Goal: Participate in discussion: Engage in conversation with other users on a specific topic

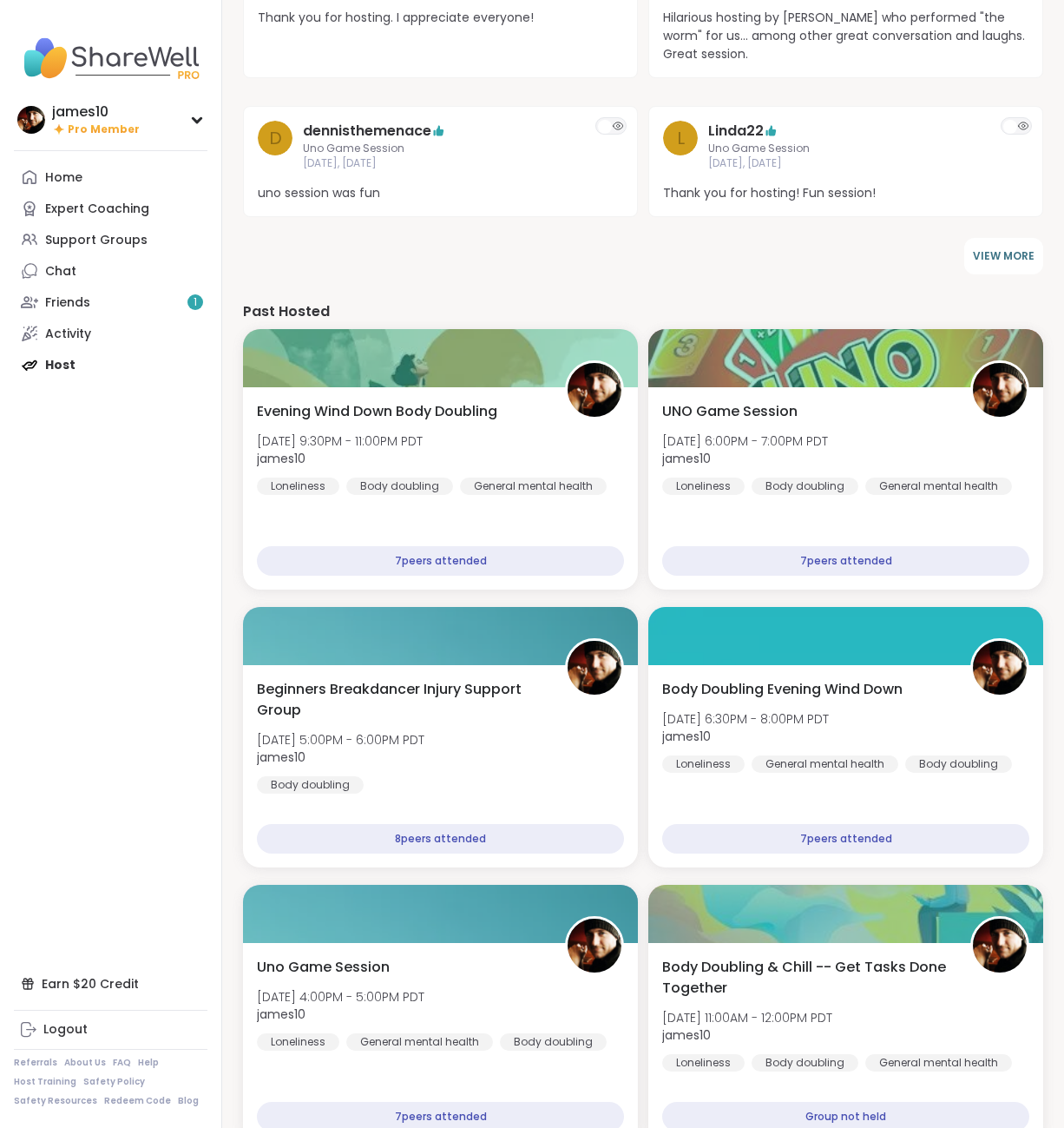
scroll to position [797, 0]
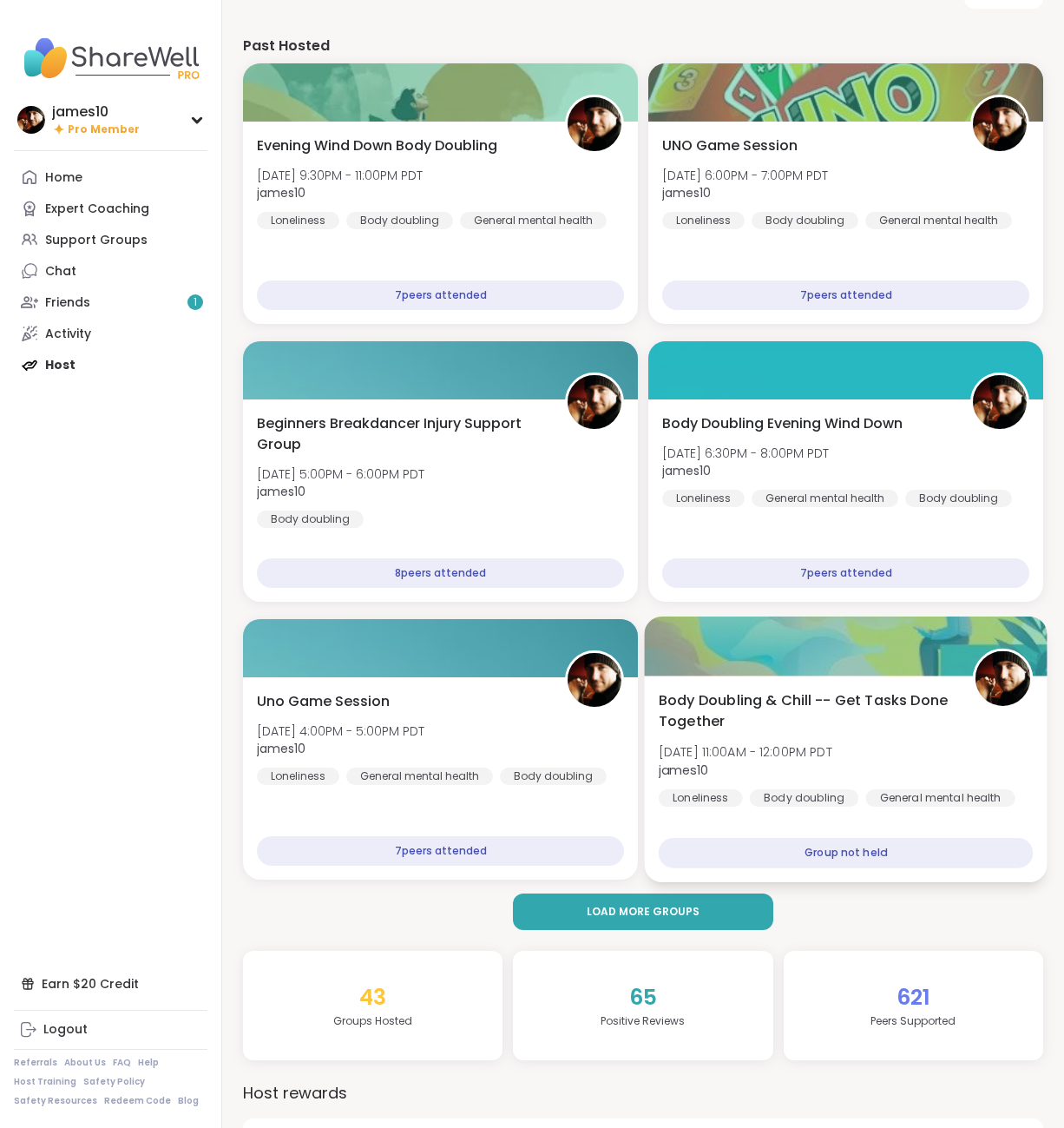
click at [804, 710] on span "Body Doubling & Chill -- Get Tasks Done Together" at bounding box center [807, 710] width 295 height 43
click at [84, 132] on span "Pro Member" at bounding box center [103, 129] width 72 height 15
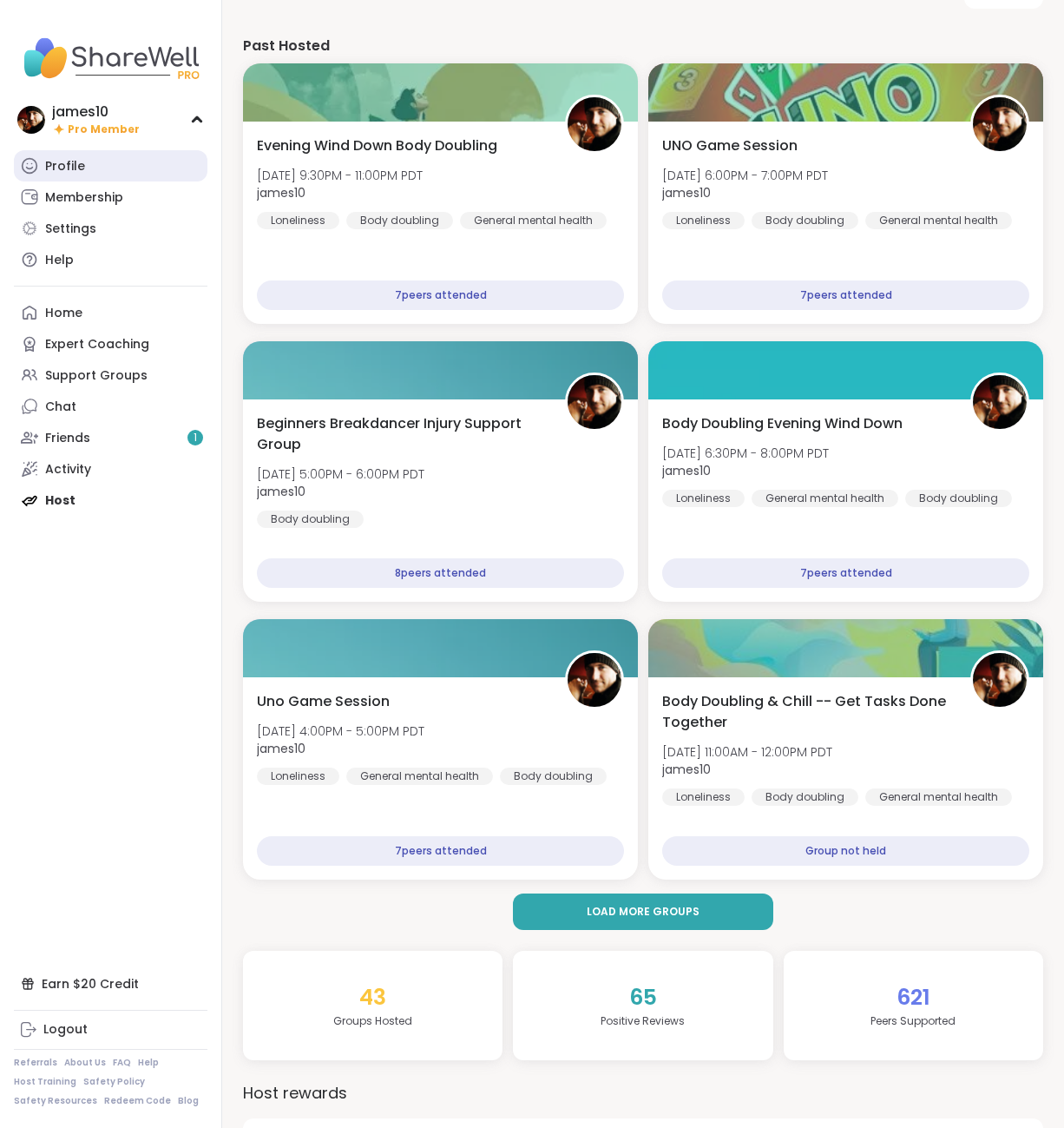
click at [78, 173] on div "Profile" at bounding box center [66, 166] width 40 height 17
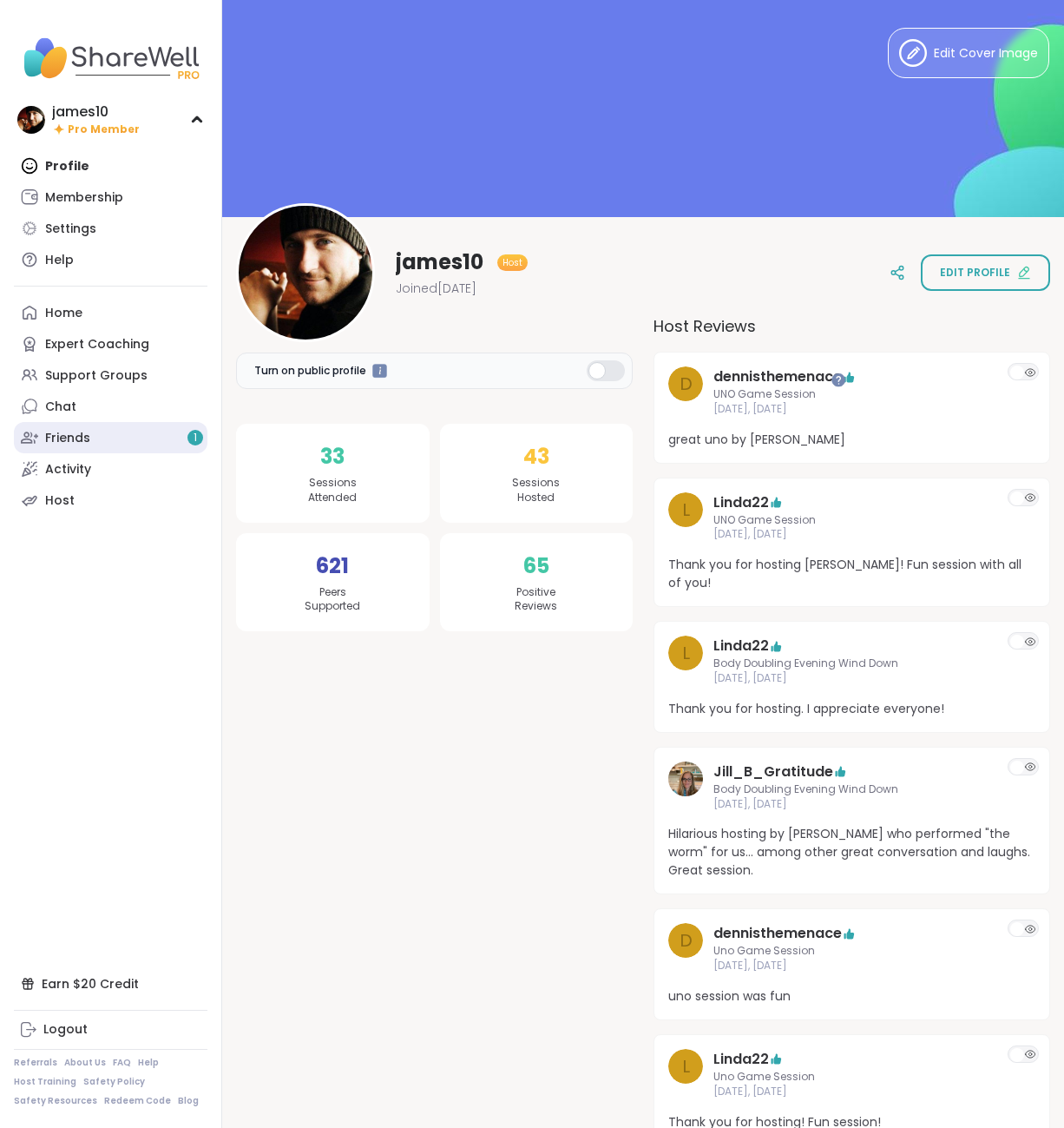
click at [102, 430] on link "Friends 1" at bounding box center [110, 438] width 193 height 31
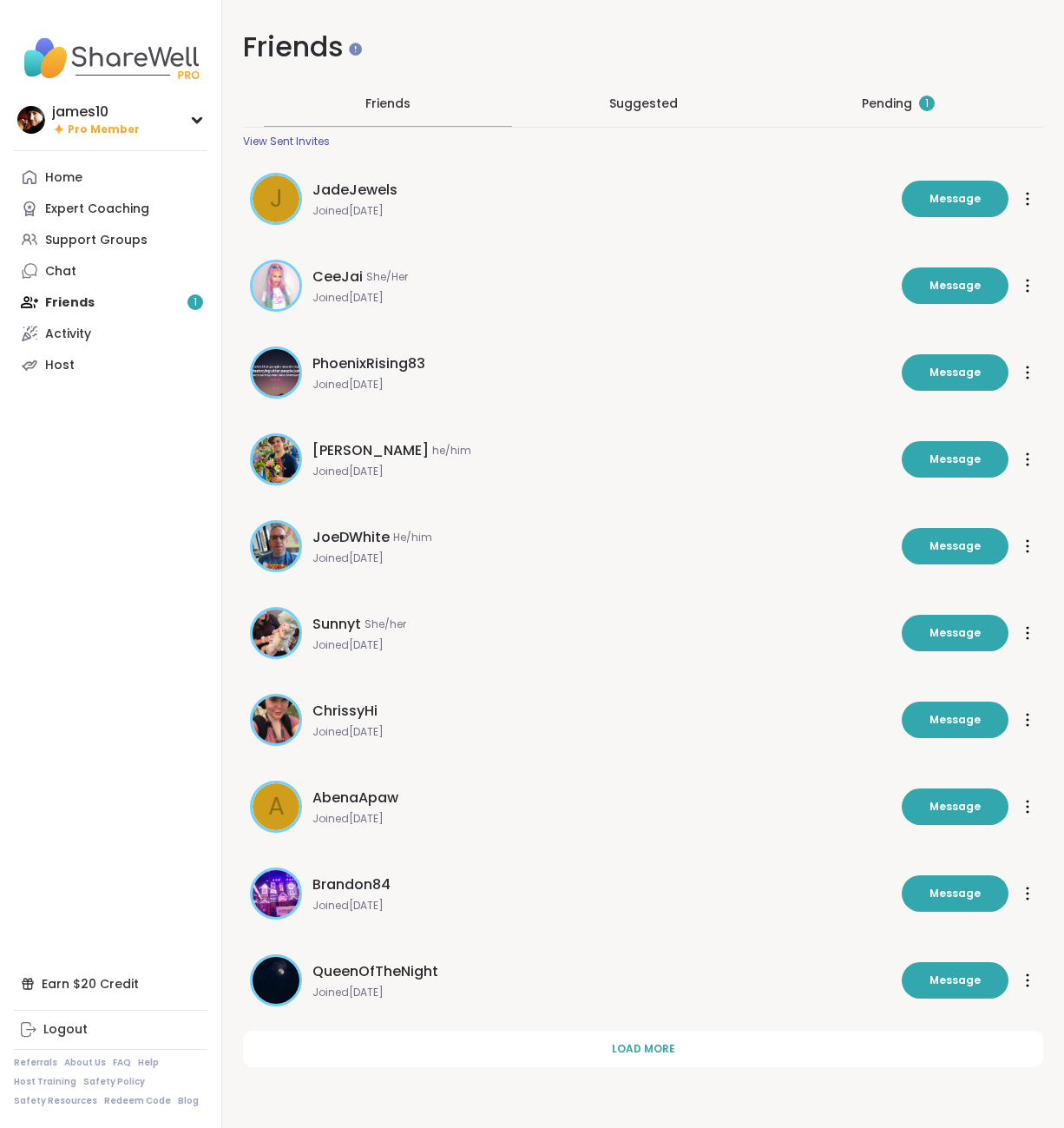
click at [892, 98] on div "Pending 1" at bounding box center [899, 103] width 73 height 17
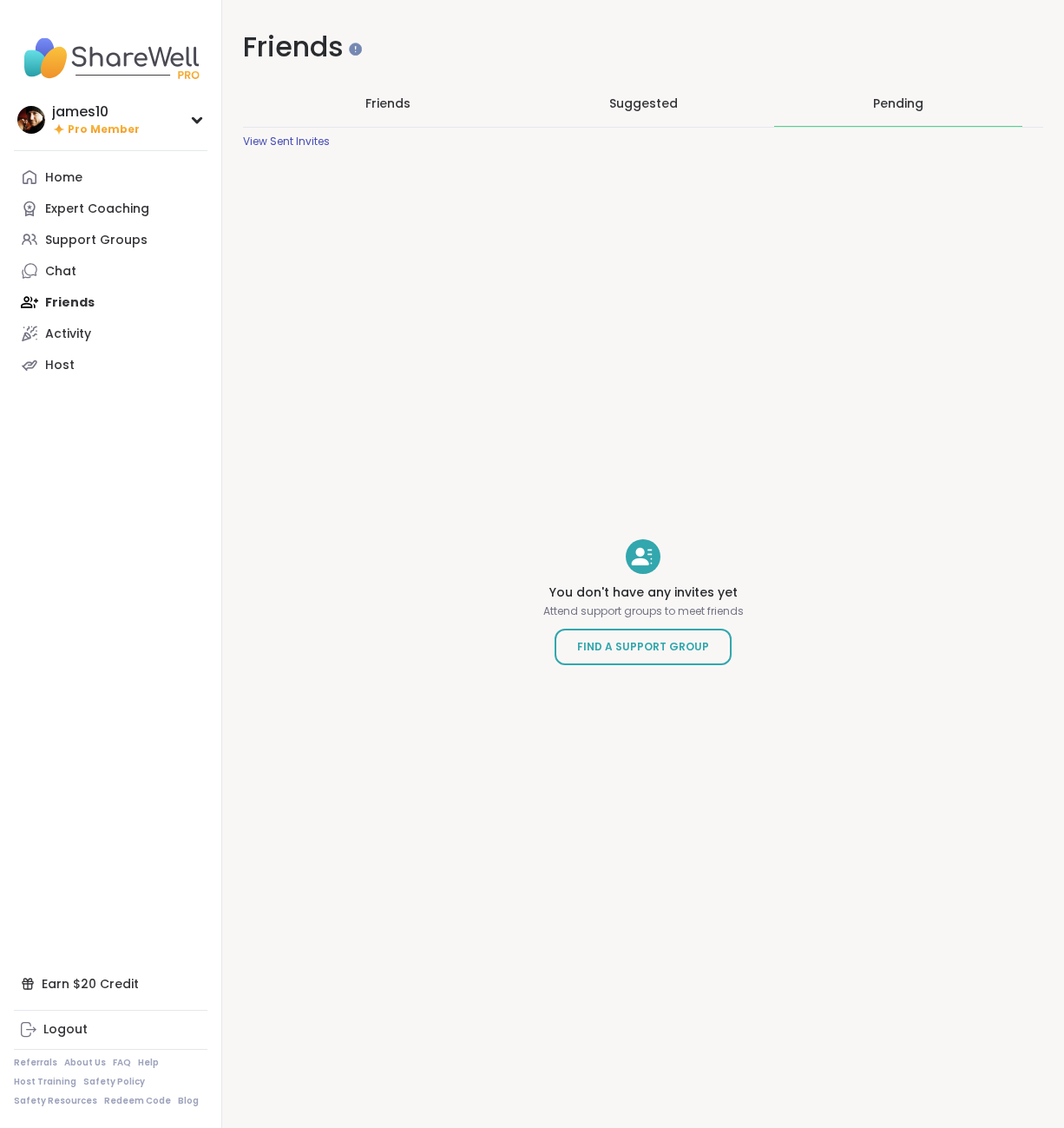
click at [373, 98] on span "Friends" at bounding box center [388, 103] width 46 height 17
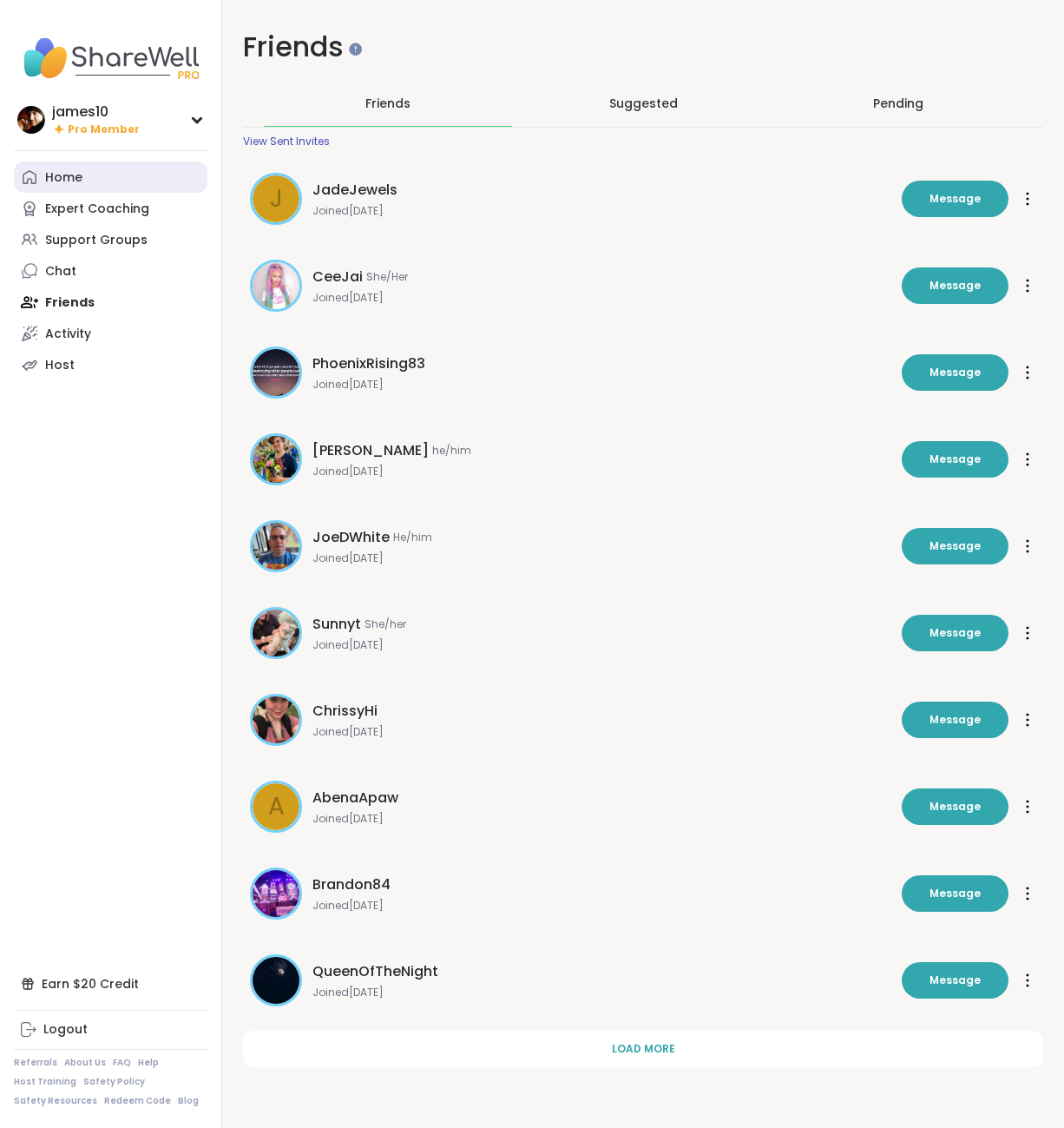
click at [82, 175] on link "Home" at bounding box center [110, 177] width 193 height 31
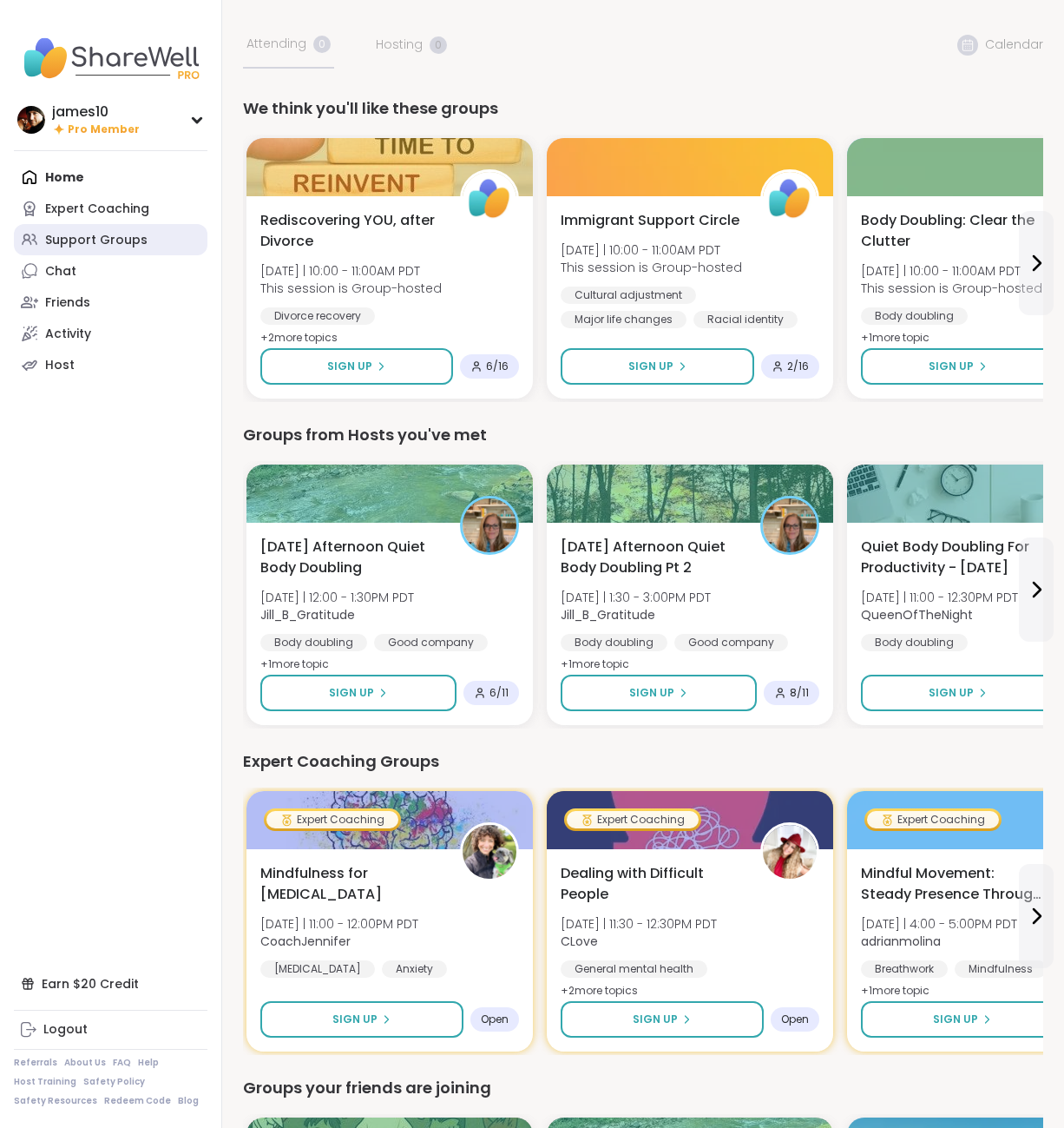
click at [78, 234] on div "Support Groups" at bounding box center [97, 240] width 102 height 17
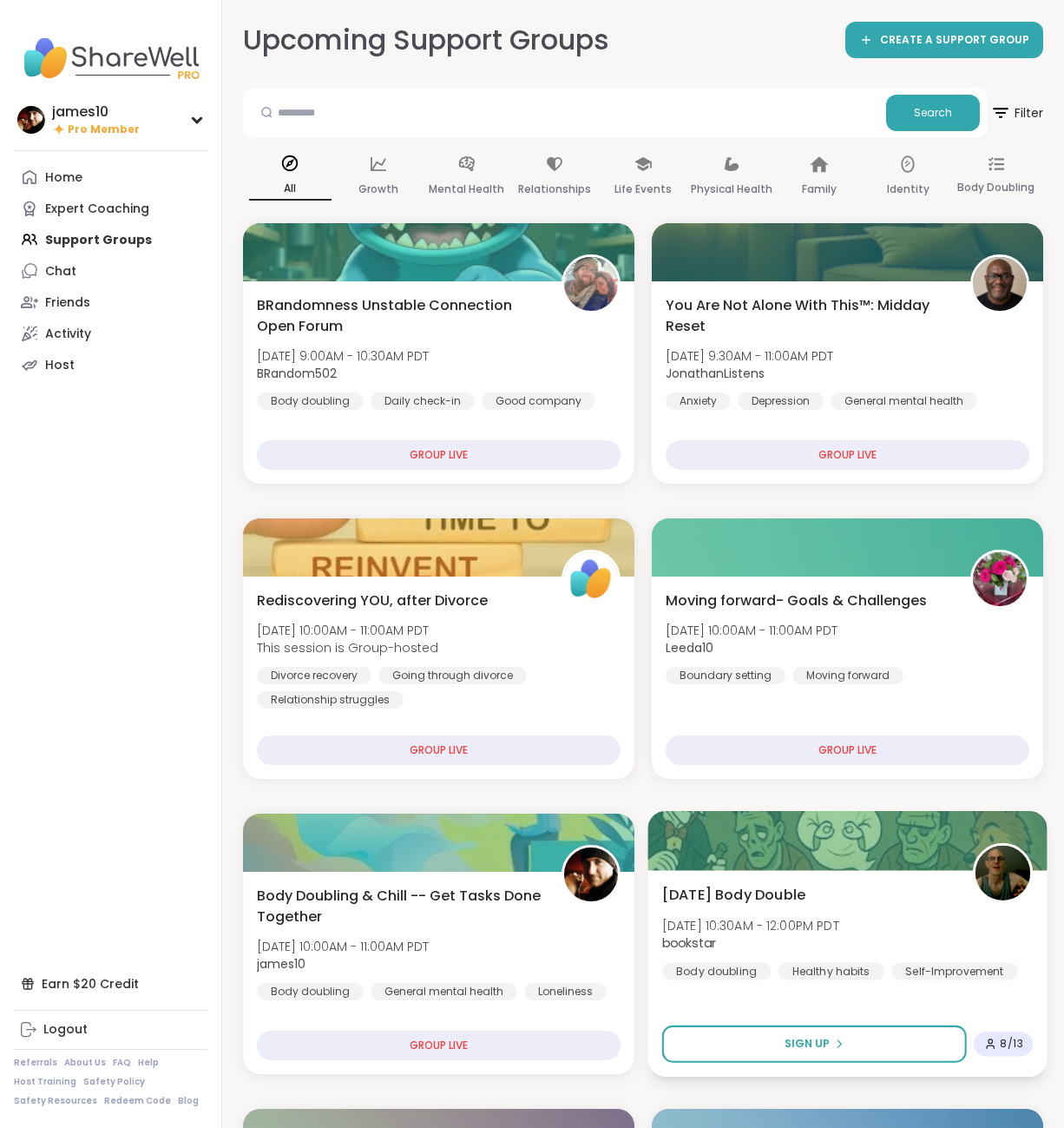
click at [849, 883] on div "Sunday Body Double Sun, Oct 12 | 10:30AM - 12:00PM PDT bookstar Body doubling H…" at bounding box center [847, 973] width 399 height 207
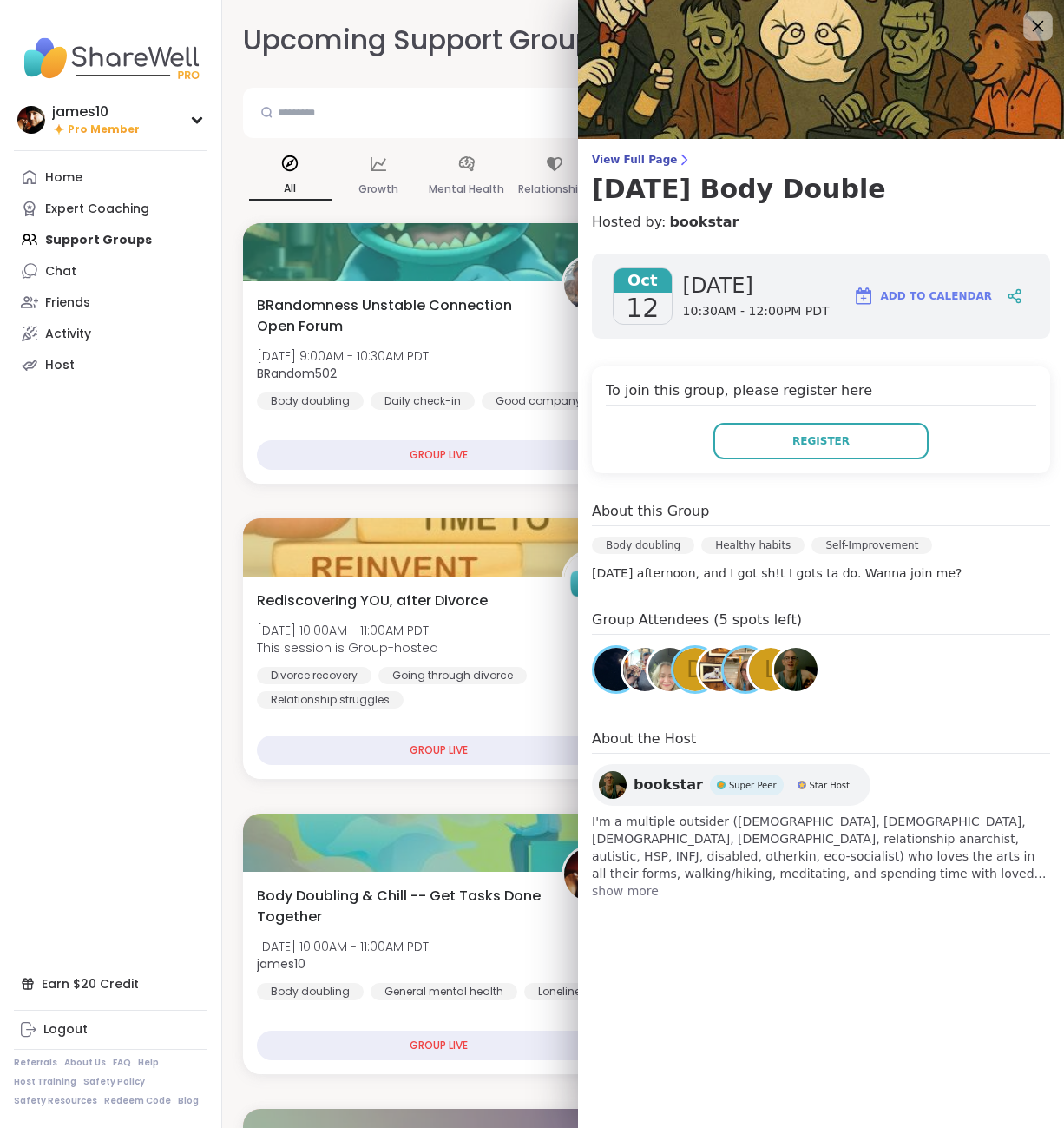
click at [1039, 27] on icon at bounding box center [1038, 26] width 11 height 11
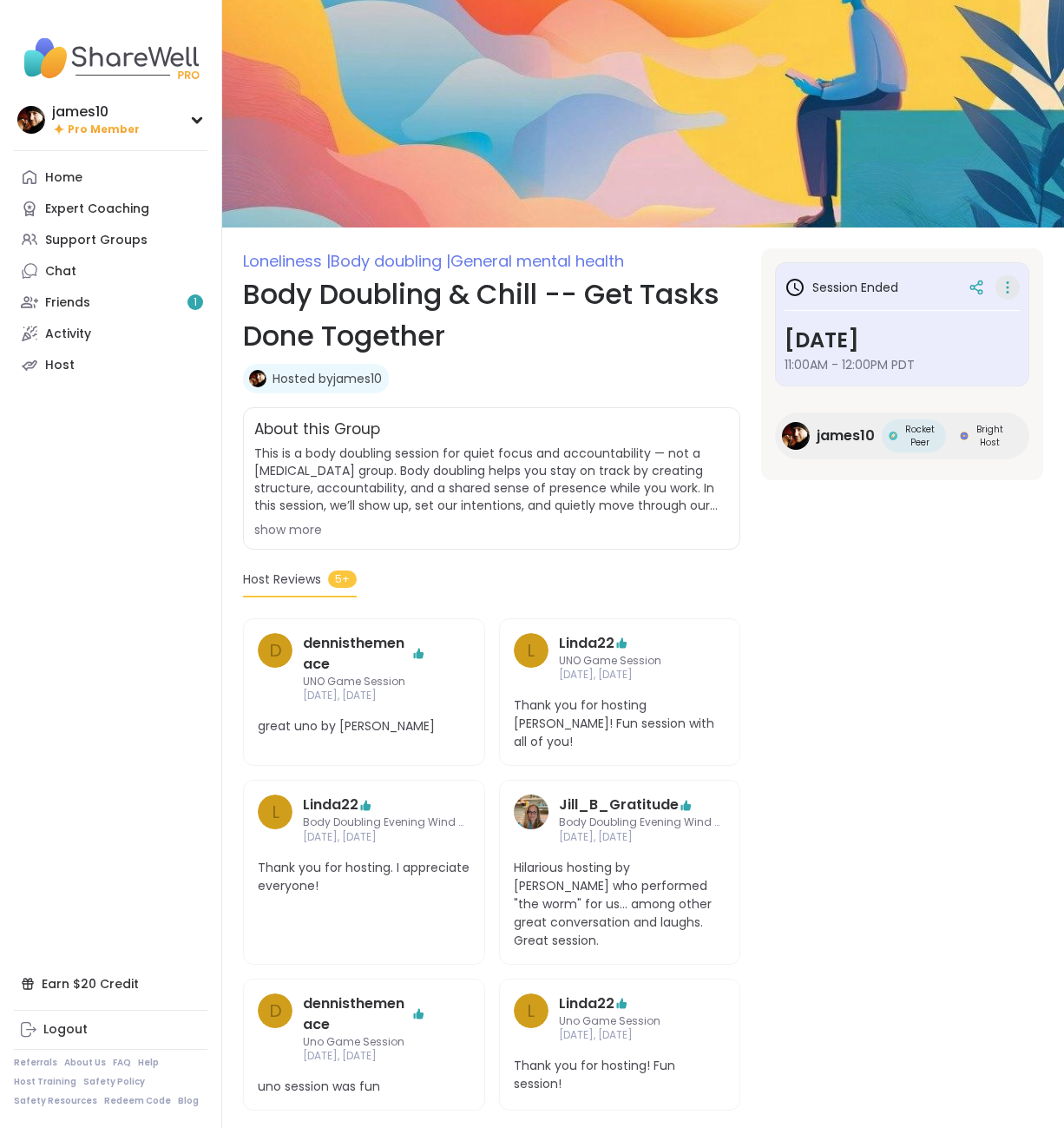
click at [1009, 286] on icon at bounding box center [1007, 287] width 17 height 25
click at [866, 378] on button "Copy Session" at bounding box center [915, 372] width 194 height 39
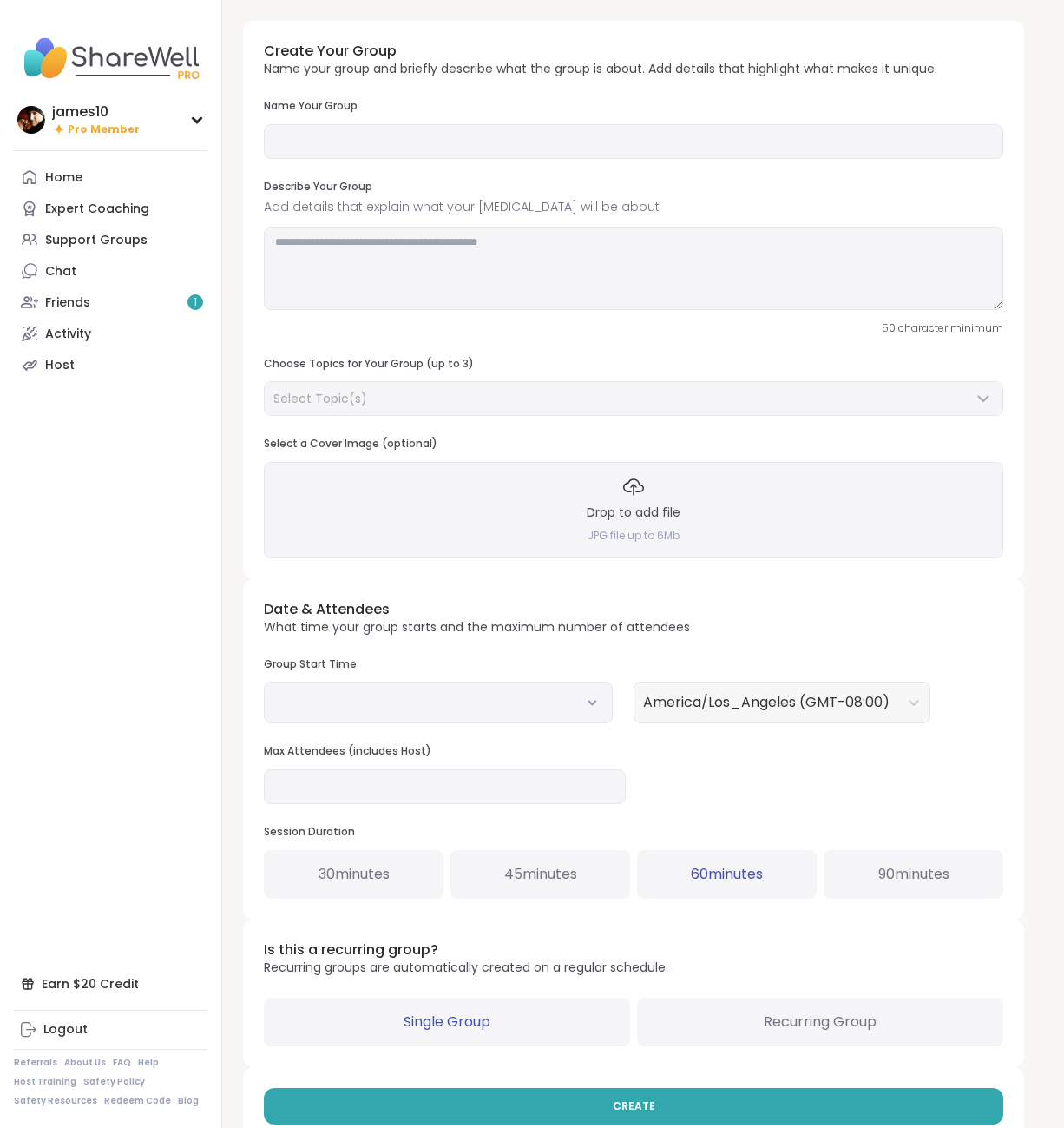
type input "**********"
type textarea "**********"
type input "**"
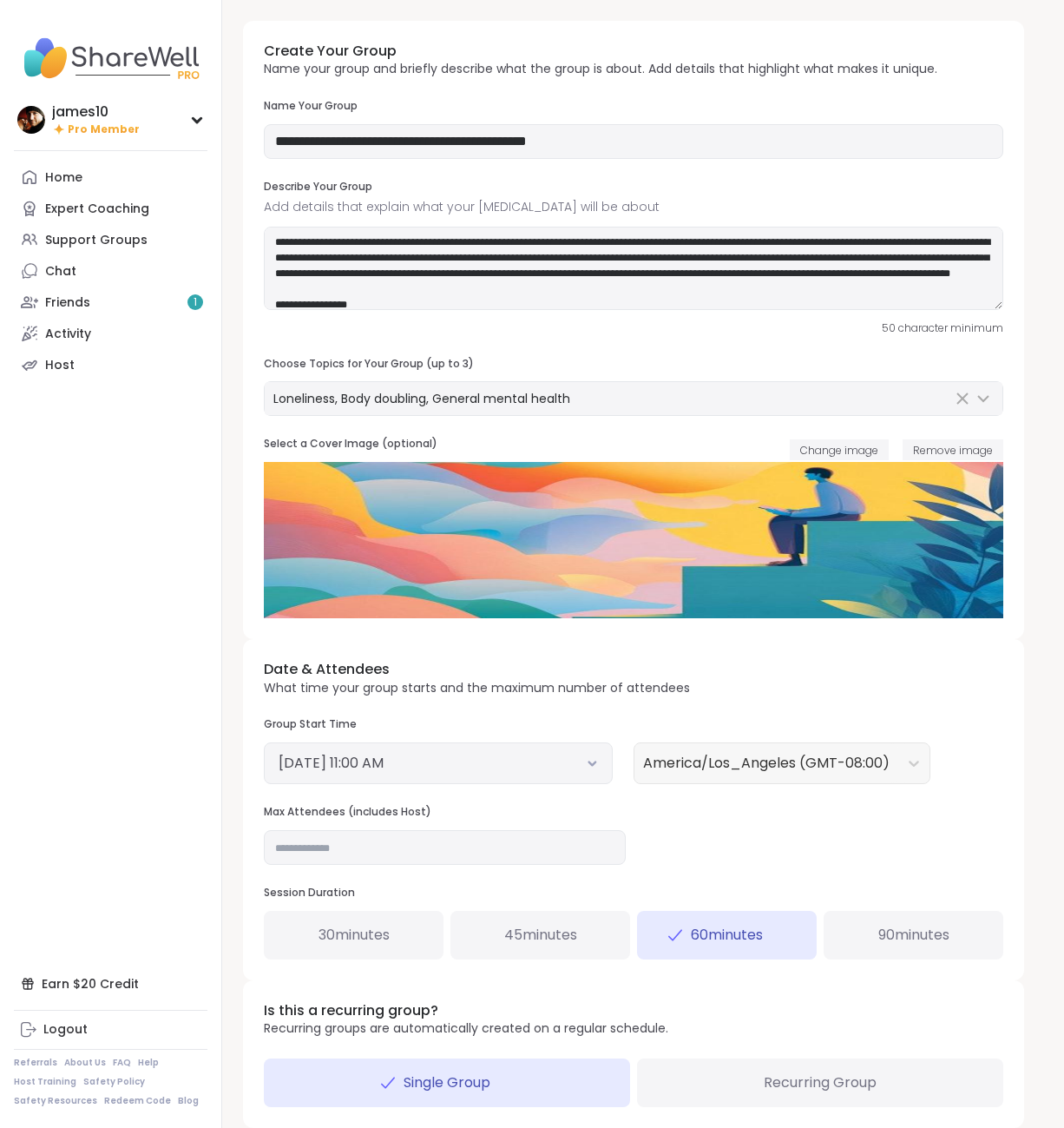
click at [595, 763] on icon at bounding box center [593, 764] width 6 height 4
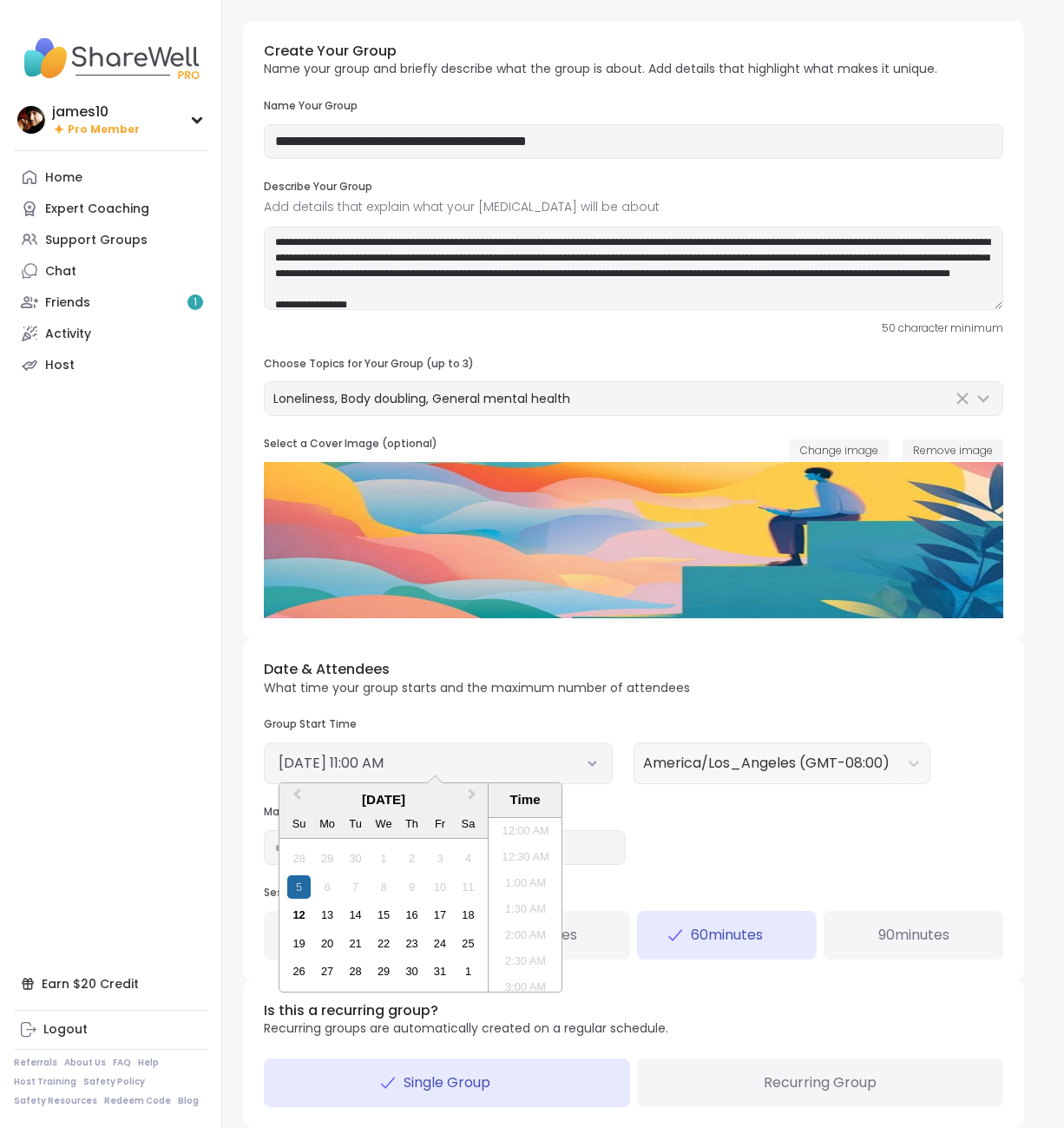
scroll to position [500, 0]
click at [294, 917] on div "12" at bounding box center [299, 915] width 24 height 24
click at [519, 851] on li "10:00 AM" at bounding box center [525, 853] width 74 height 26
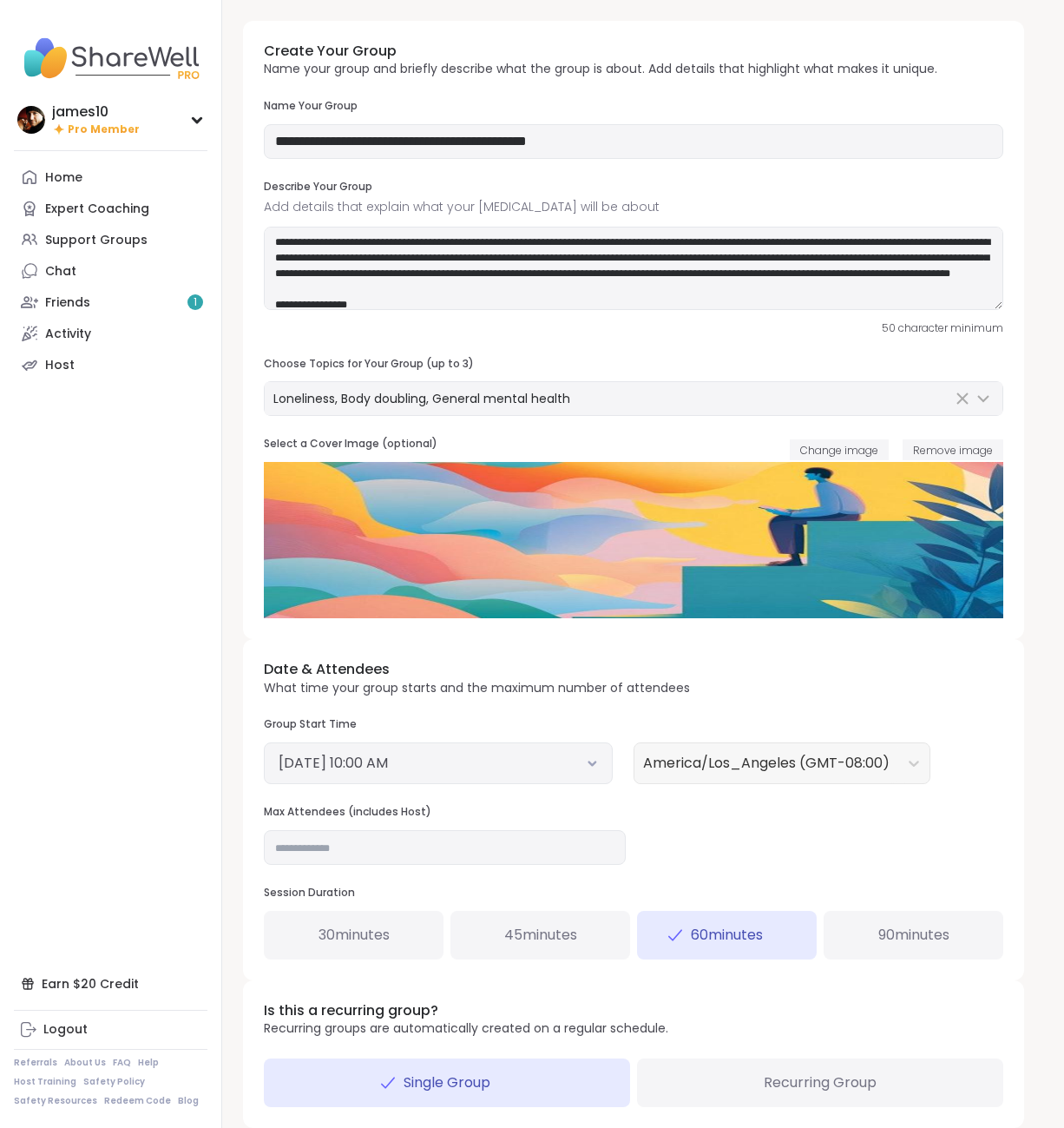
click at [751, 869] on div "Date & Attendees What time your group starts and the maximum number of attendee…" at bounding box center [634, 809] width 781 height 340
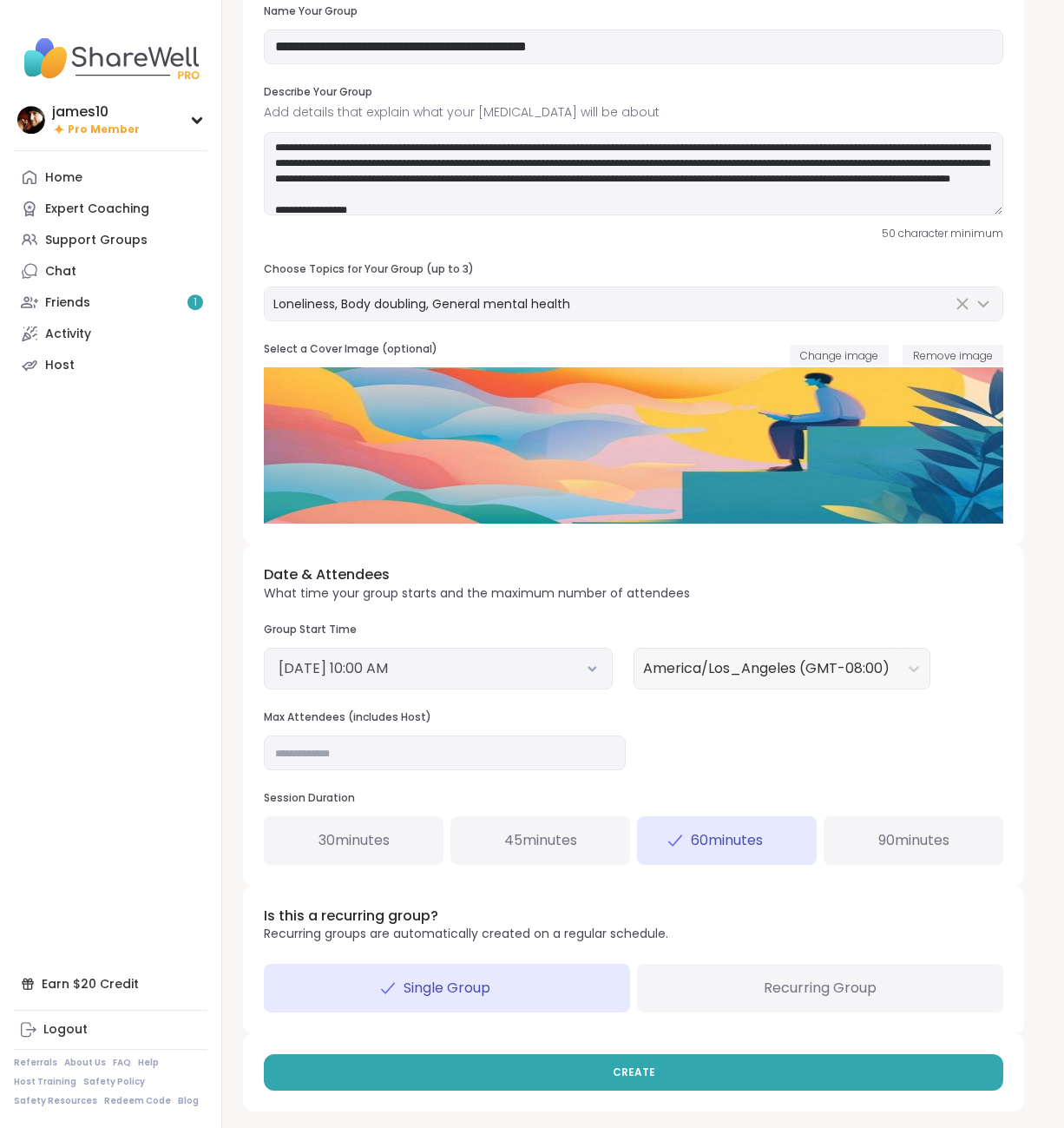
scroll to position [96, 0]
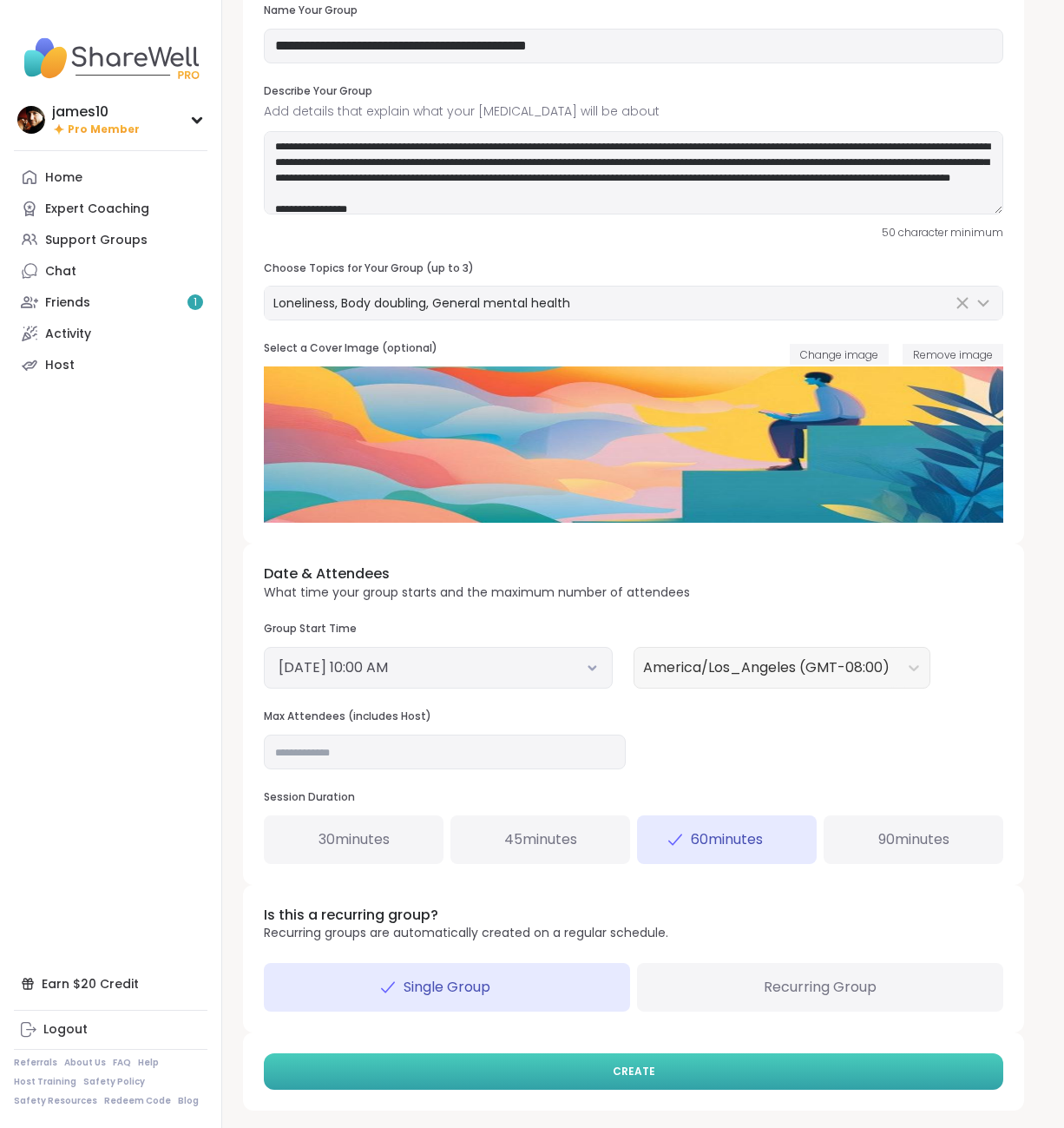
click at [666, 1087] on button "CREATE" at bounding box center [633, 1071] width 739 height 36
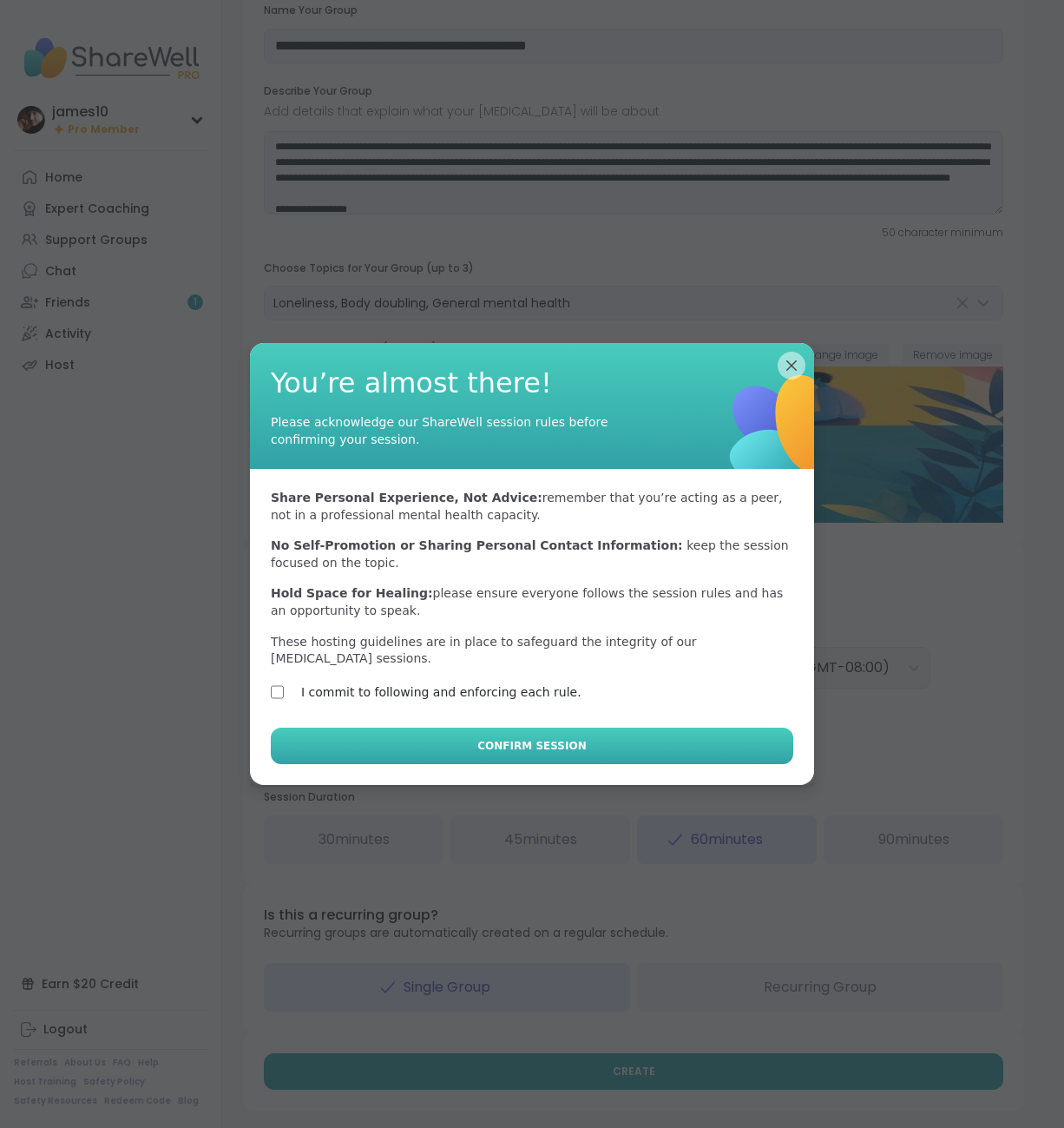
click at [374, 740] on button "Confirm Session" at bounding box center [532, 746] width 522 height 36
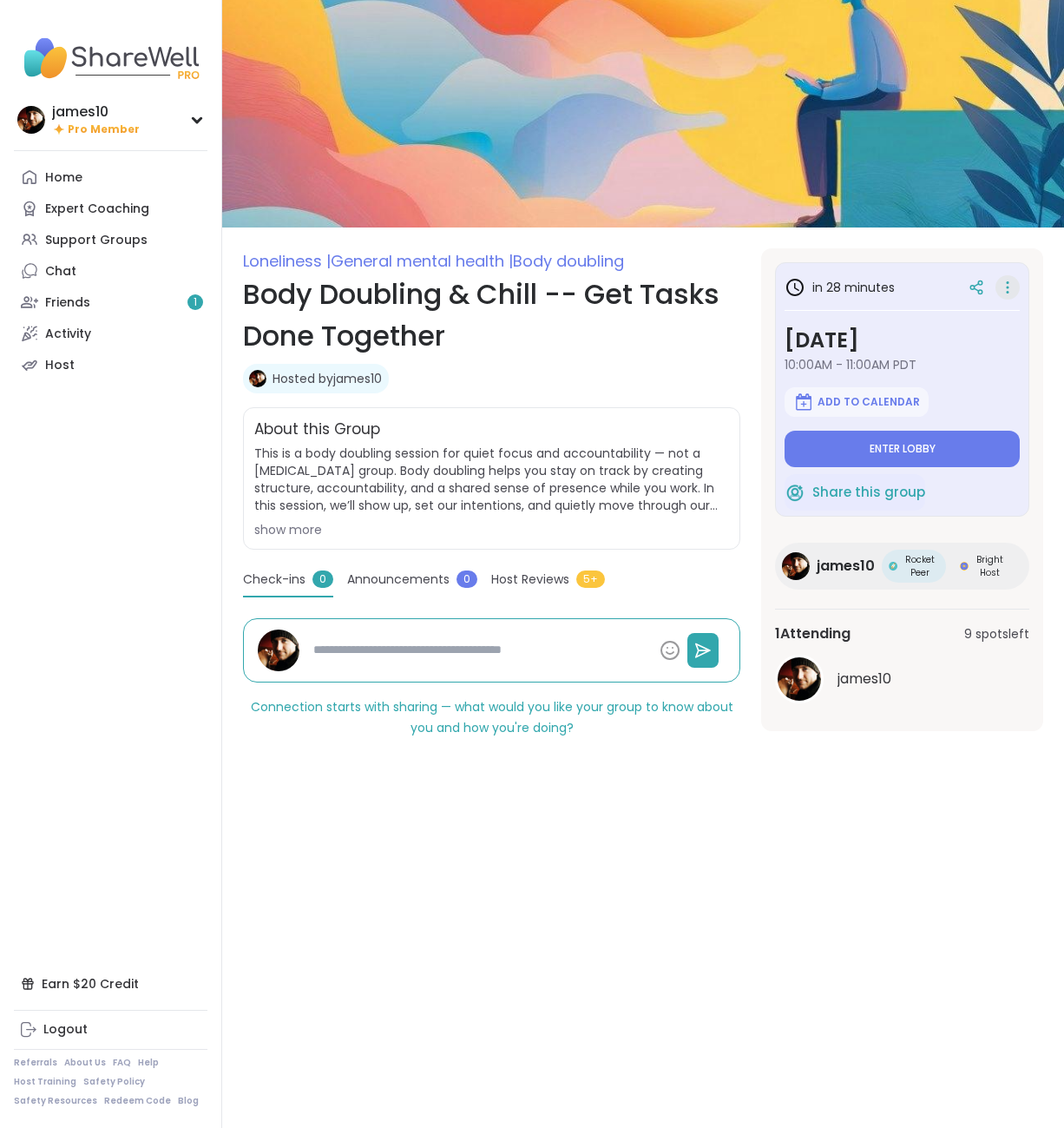
click at [1010, 285] on icon at bounding box center [1007, 287] width 17 height 25
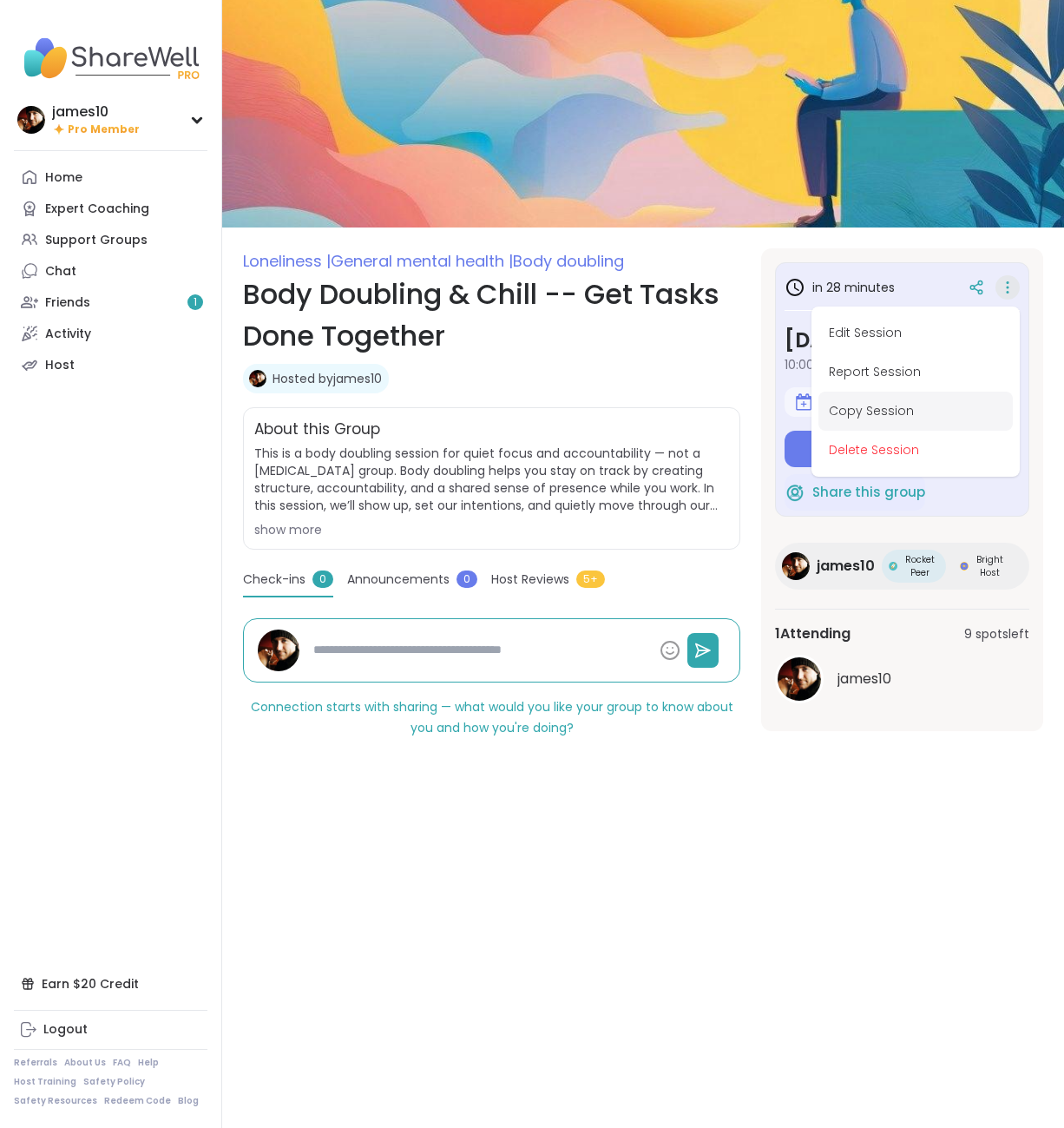
click at [894, 403] on button "Copy Session" at bounding box center [915, 410] width 194 height 39
type textarea "*"
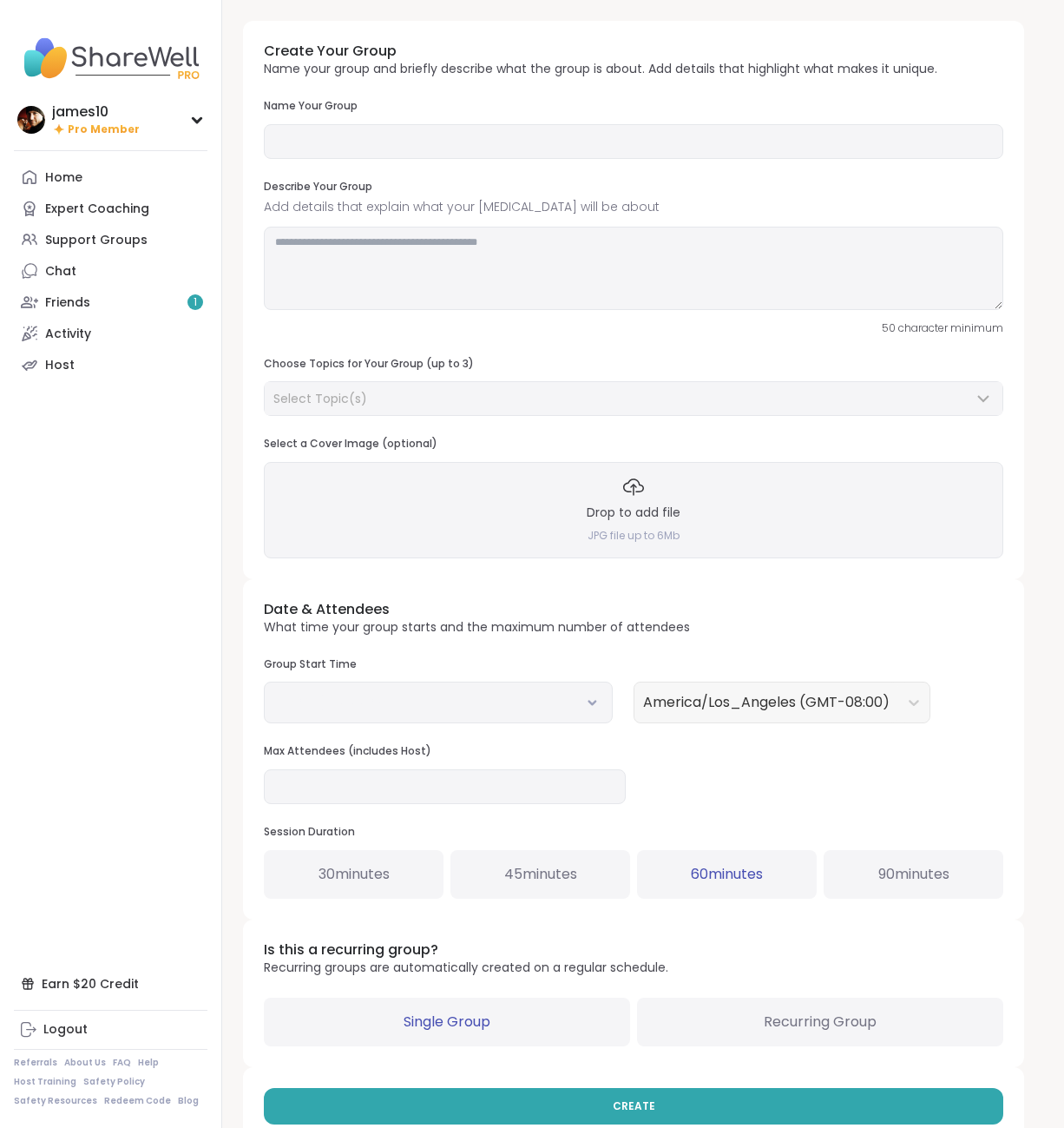
type input "**********"
type textarea "**********"
type input "**"
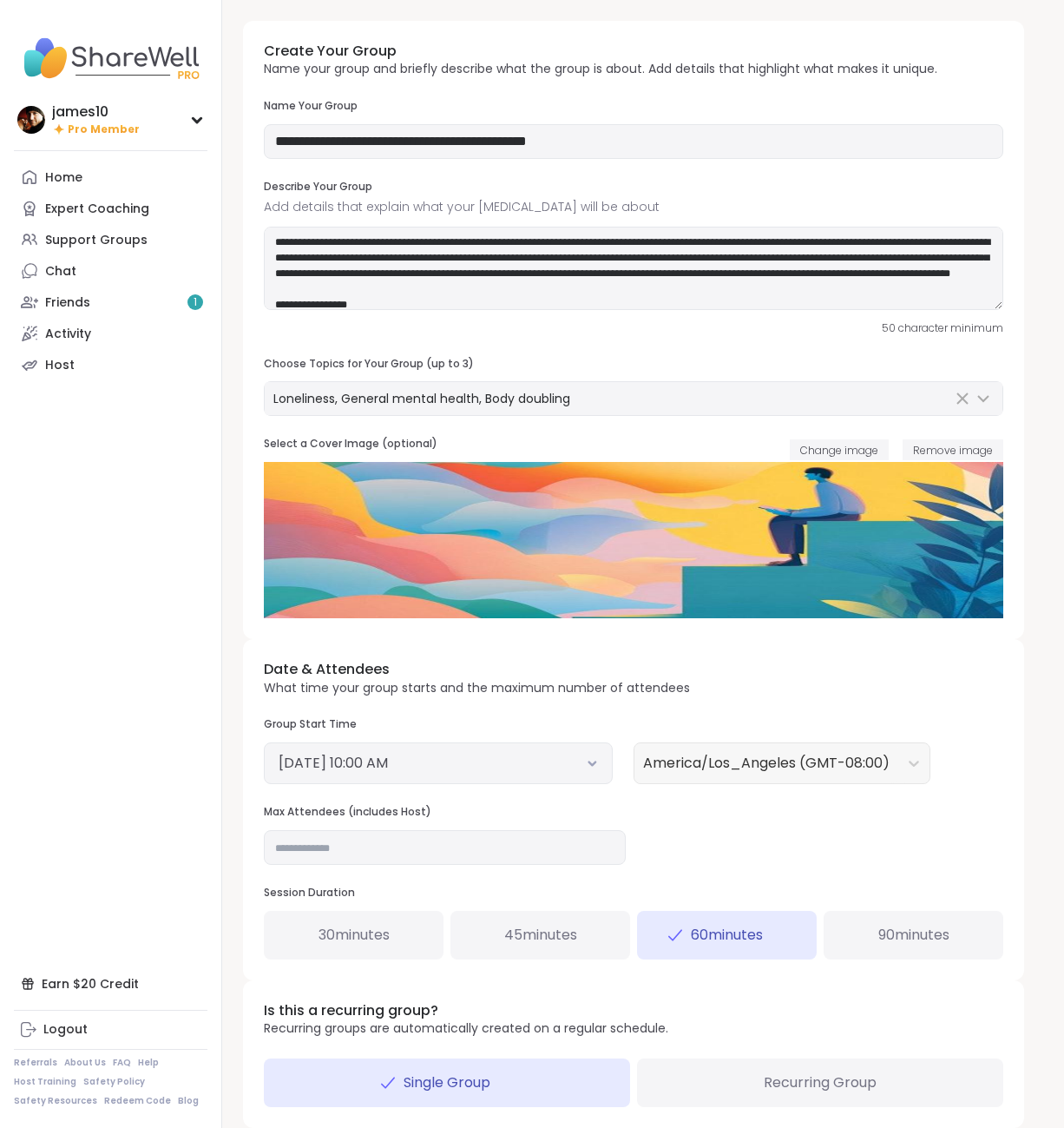
click at [591, 765] on icon at bounding box center [593, 764] width 6 height 4
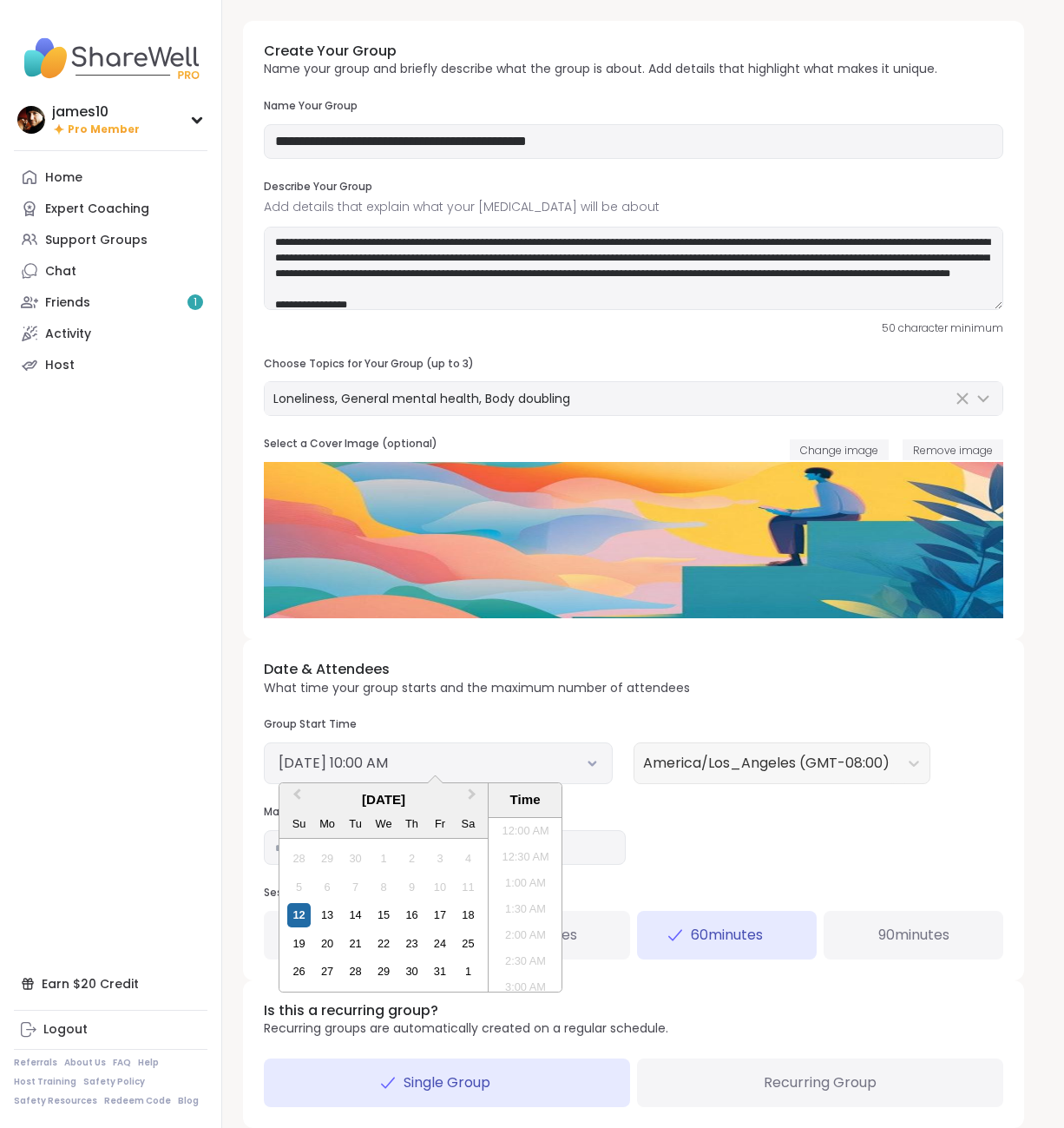
scroll to position [447, 0]
click at [532, 956] on li "11:00 AM" at bounding box center [525, 957] width 74 height 26
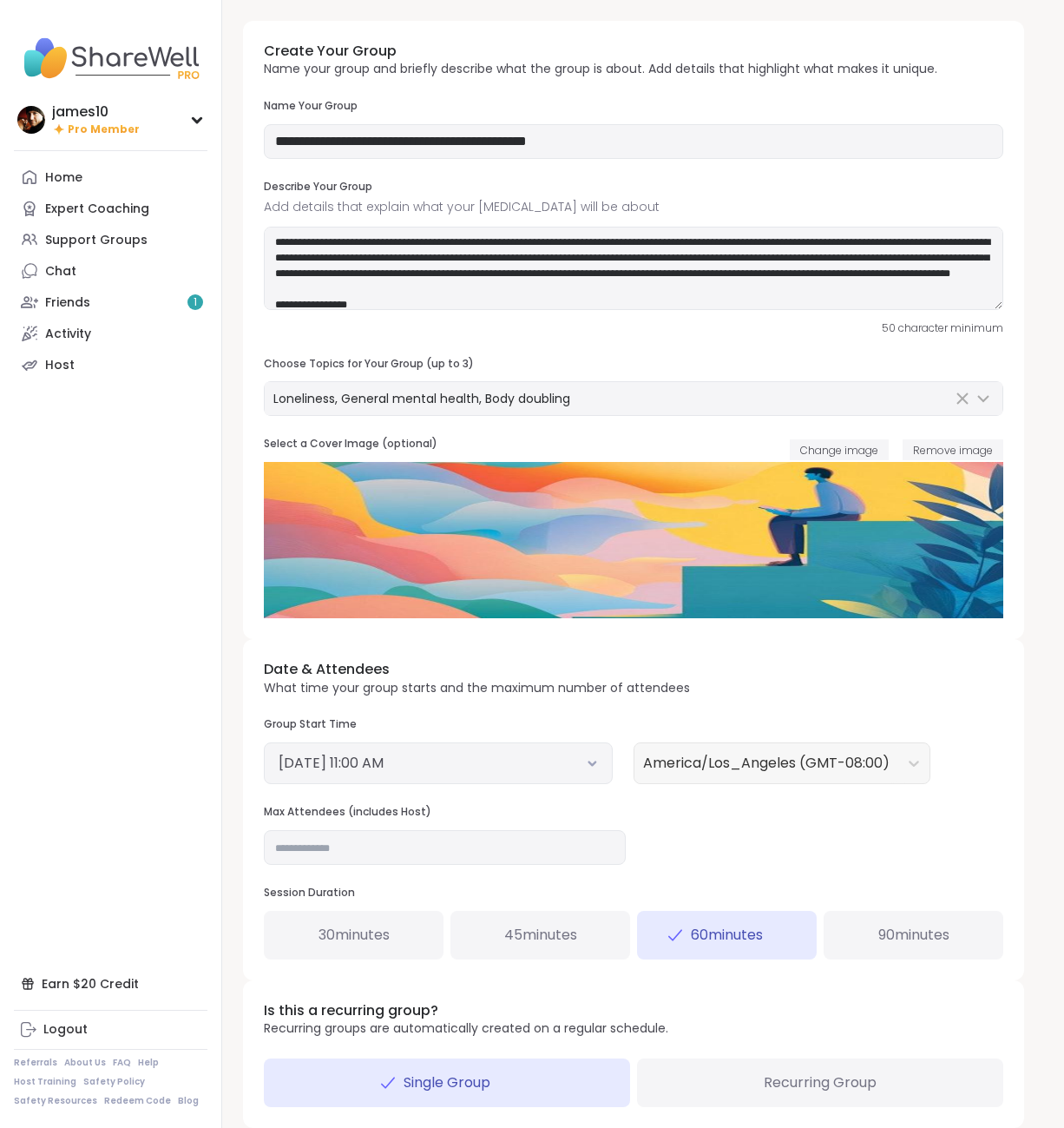
click at [790, 841] on div "Date & Attendees What time your group starts and the maximum number of attendee…" at bounding box center [634, 809] width 781 height 340
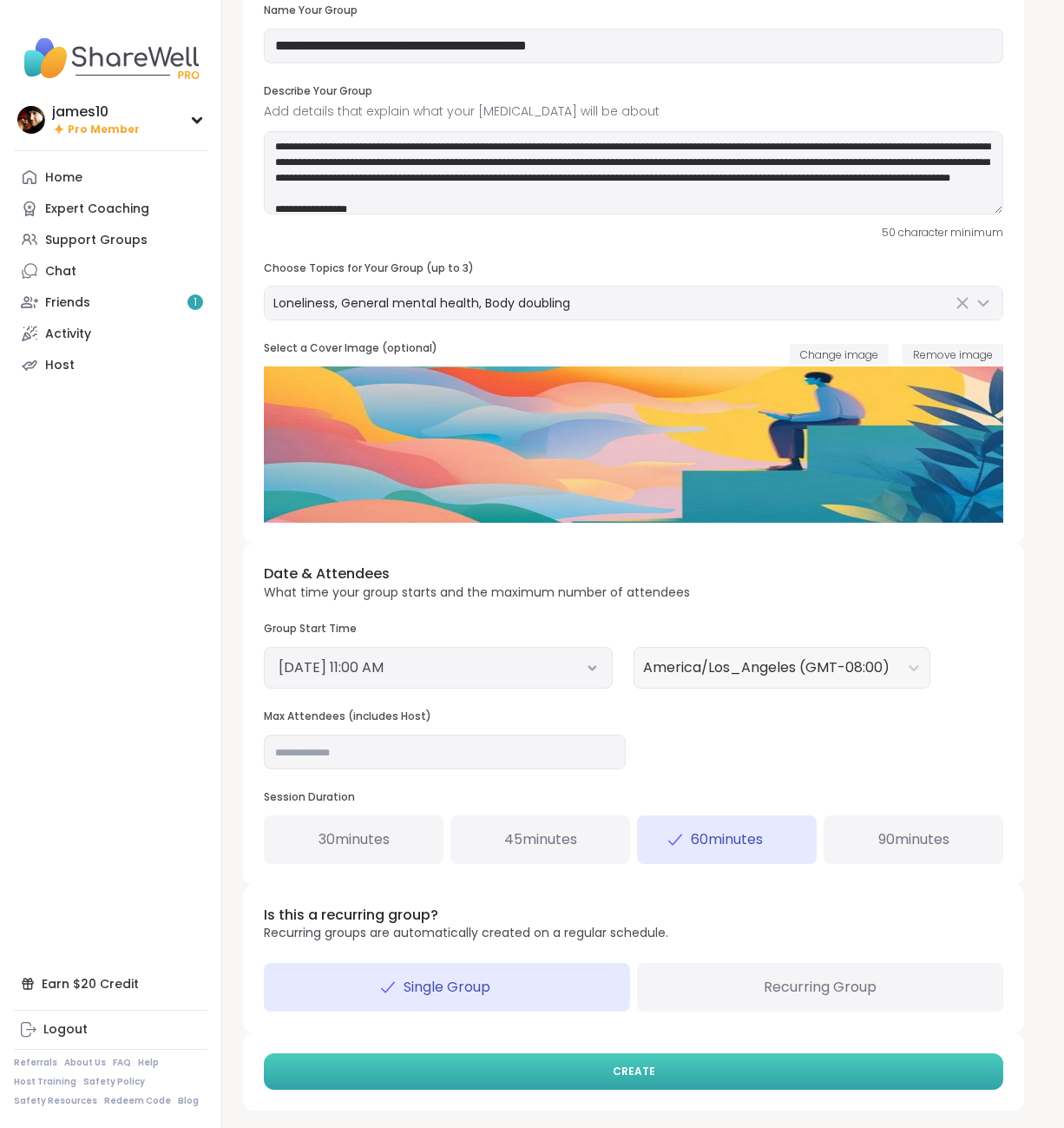
click at [677, 1074] on button "CREATE" at bounding box center [633, 1071] width 739 height 36
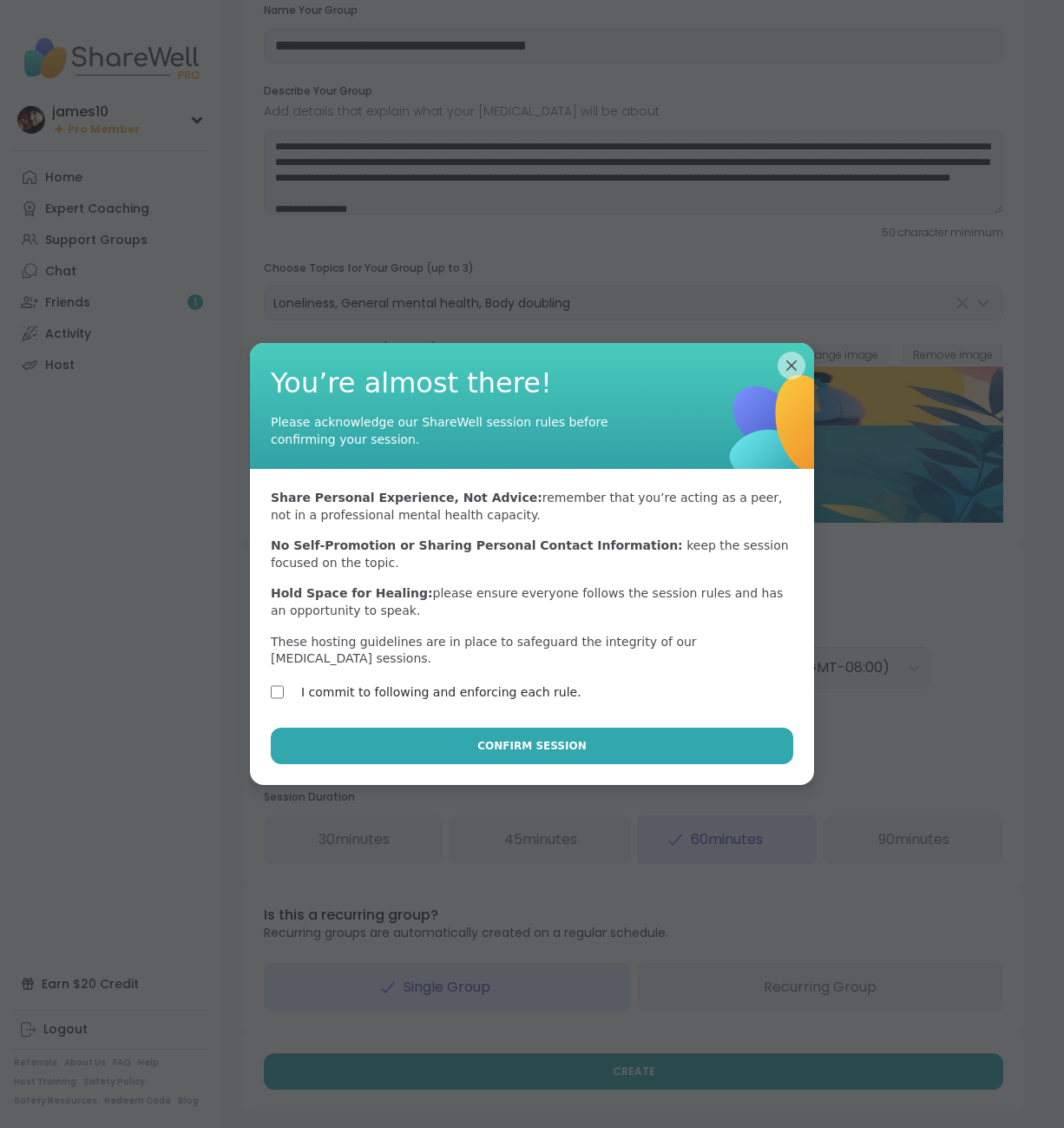
click at [458, 730] on button "Confirm Session" at bounding box center [532, 746] width 522 height 36
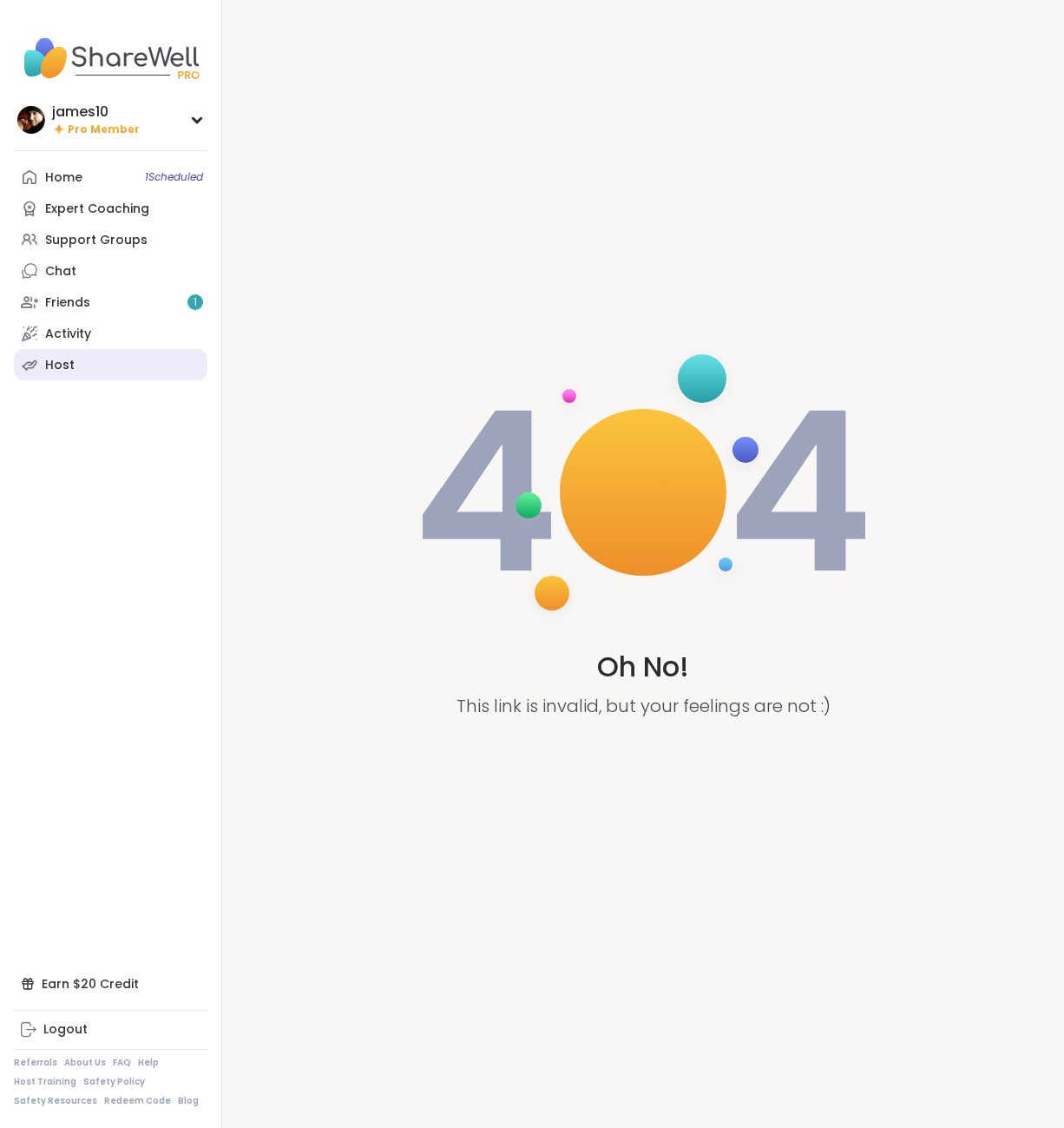
click at [65, 372] on div "Host" at bounding box center [60, 365] width 29 height 17
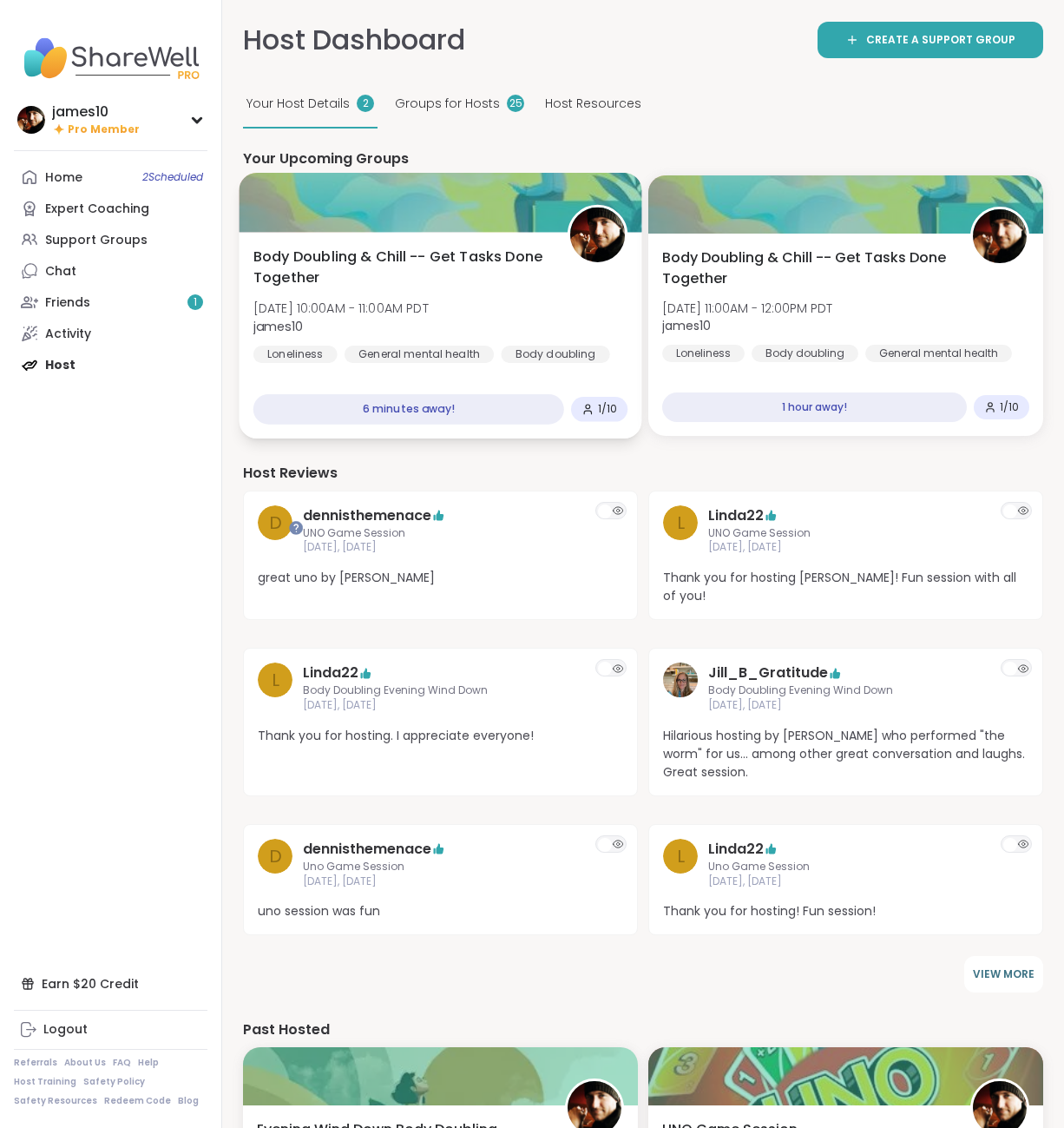
click at [462, 283] on span "Body Doubling & Chill -- Get Tasks Done Together" at bounding box center [401, 267] width 295 height 43
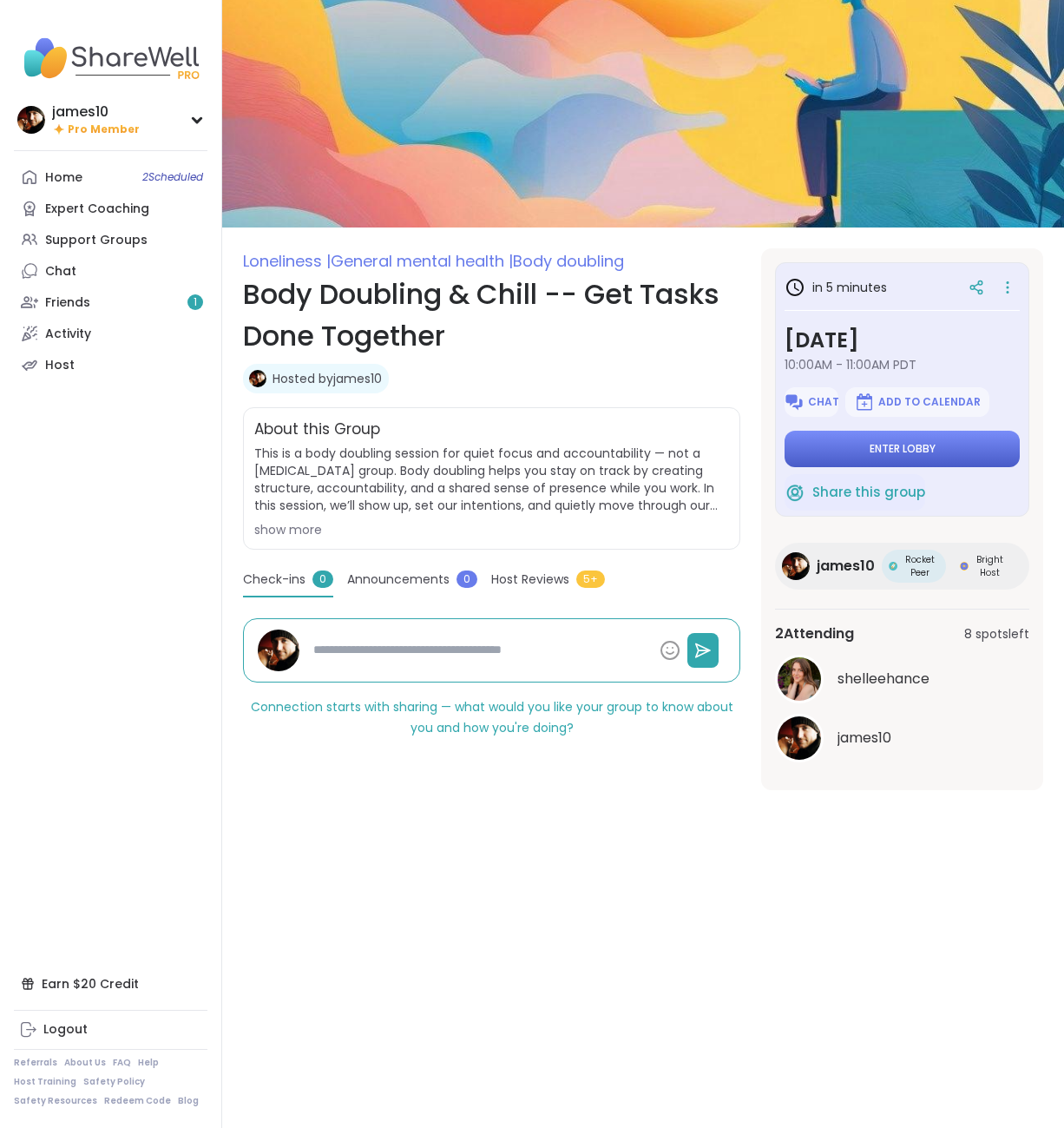
click at [881, 458] on button "Enter lobby" at bounding box center [903, 449] width 235 height 36
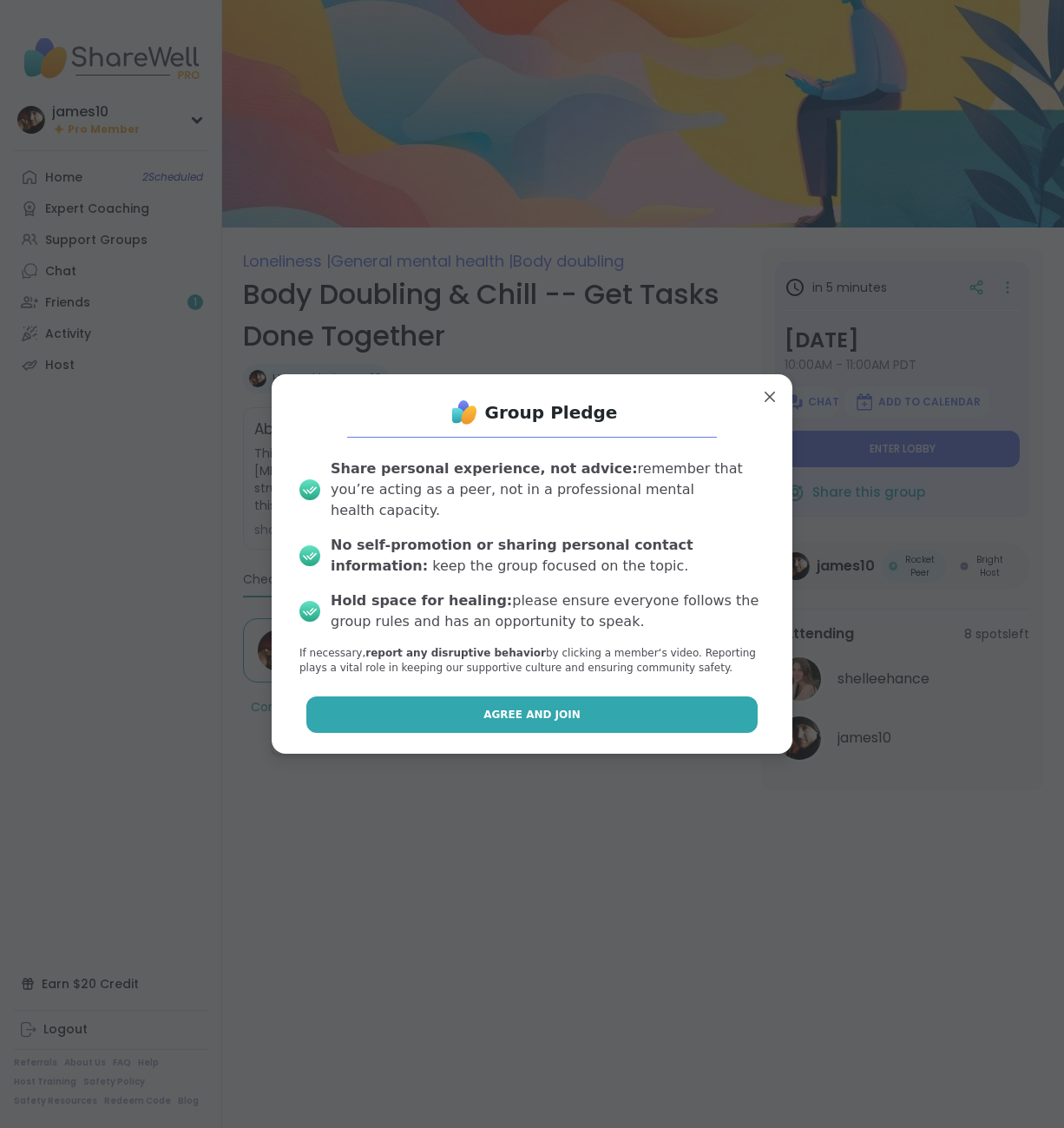
click at [539, 708] on span "Agree and Join" at bounding box center [532, 714] width 98 height 16
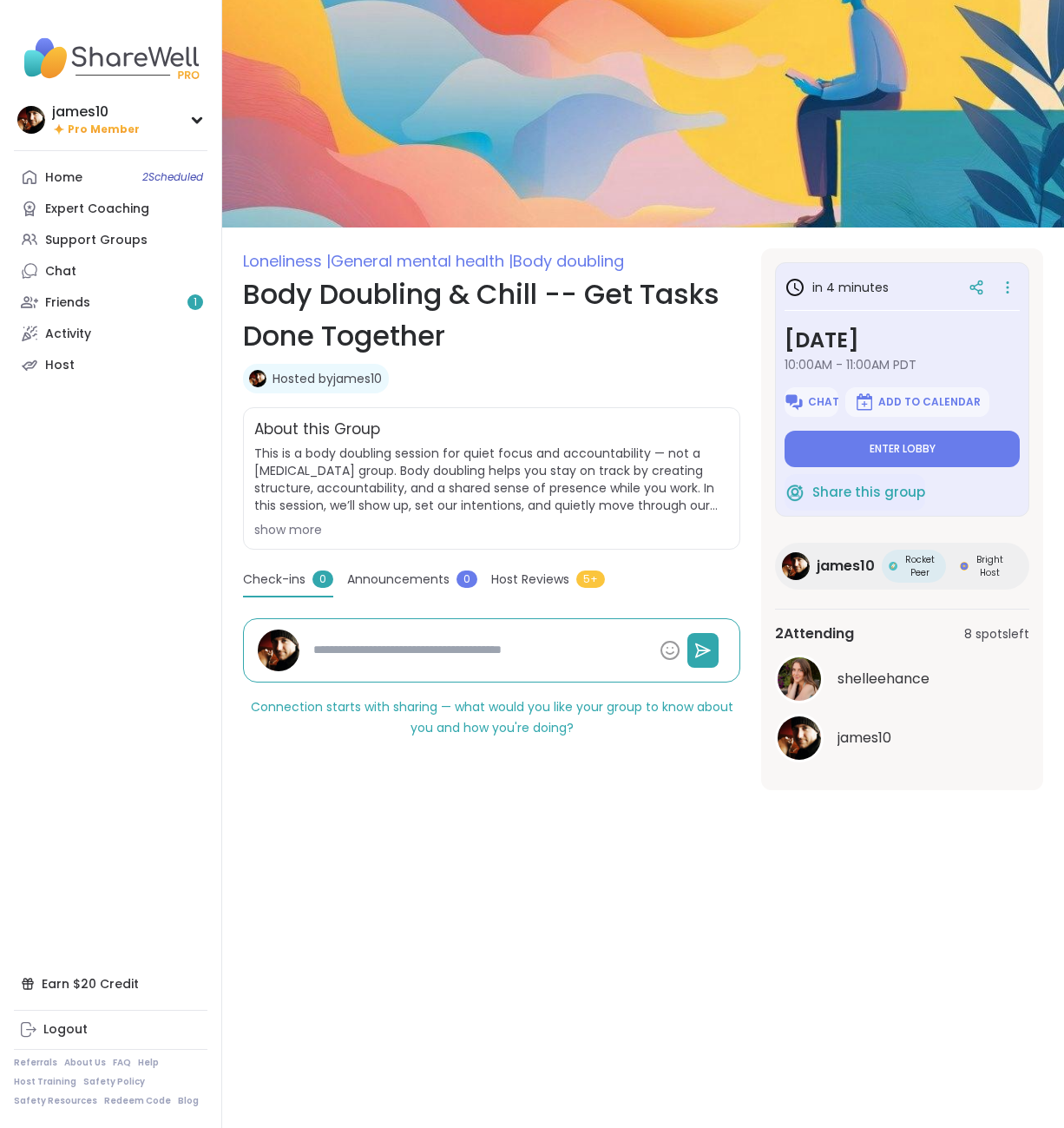
type textarea "*"
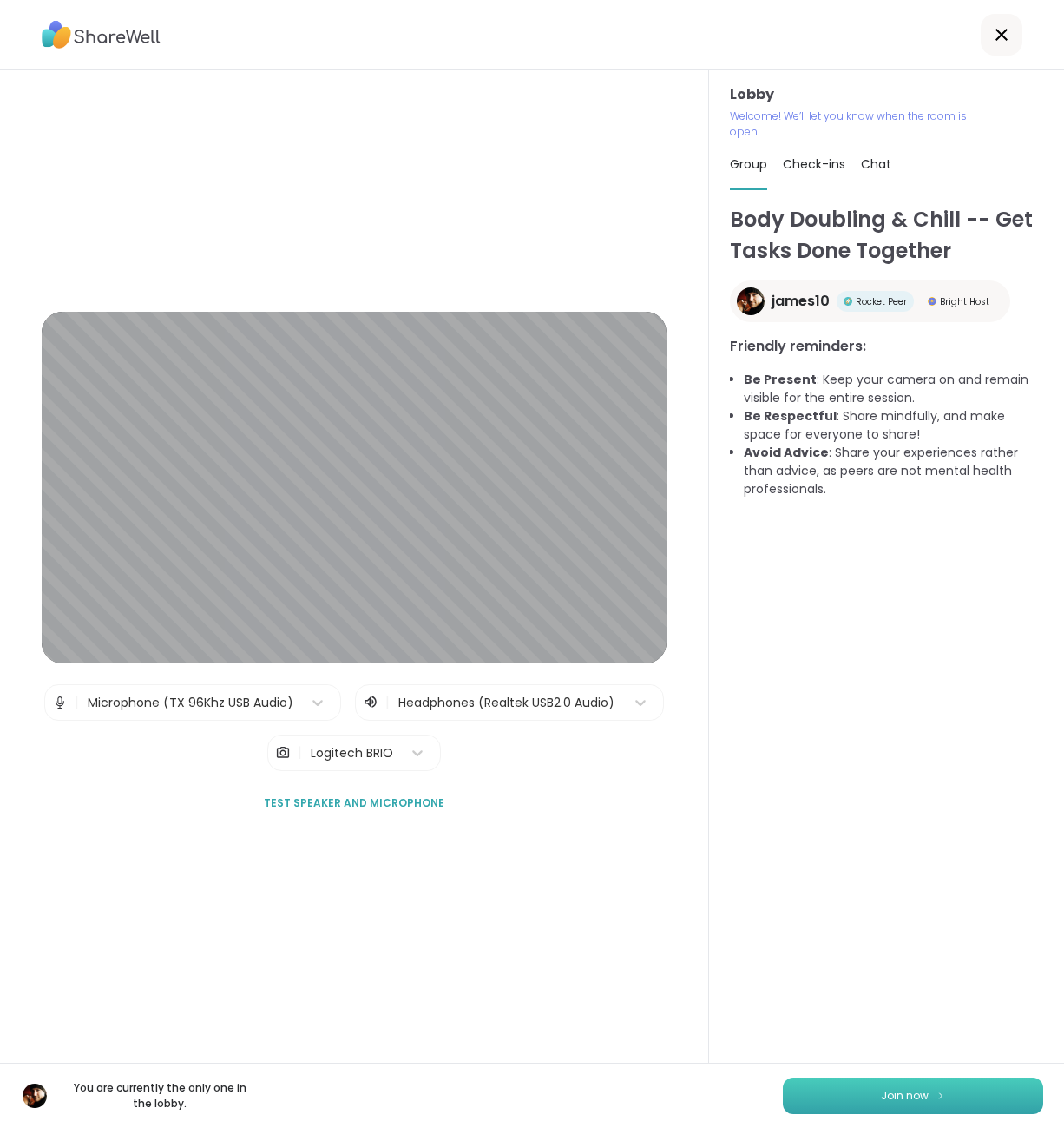
click at [869, 1085] on button "Join now" at bounding box center [914, 1096] width 261 height 36
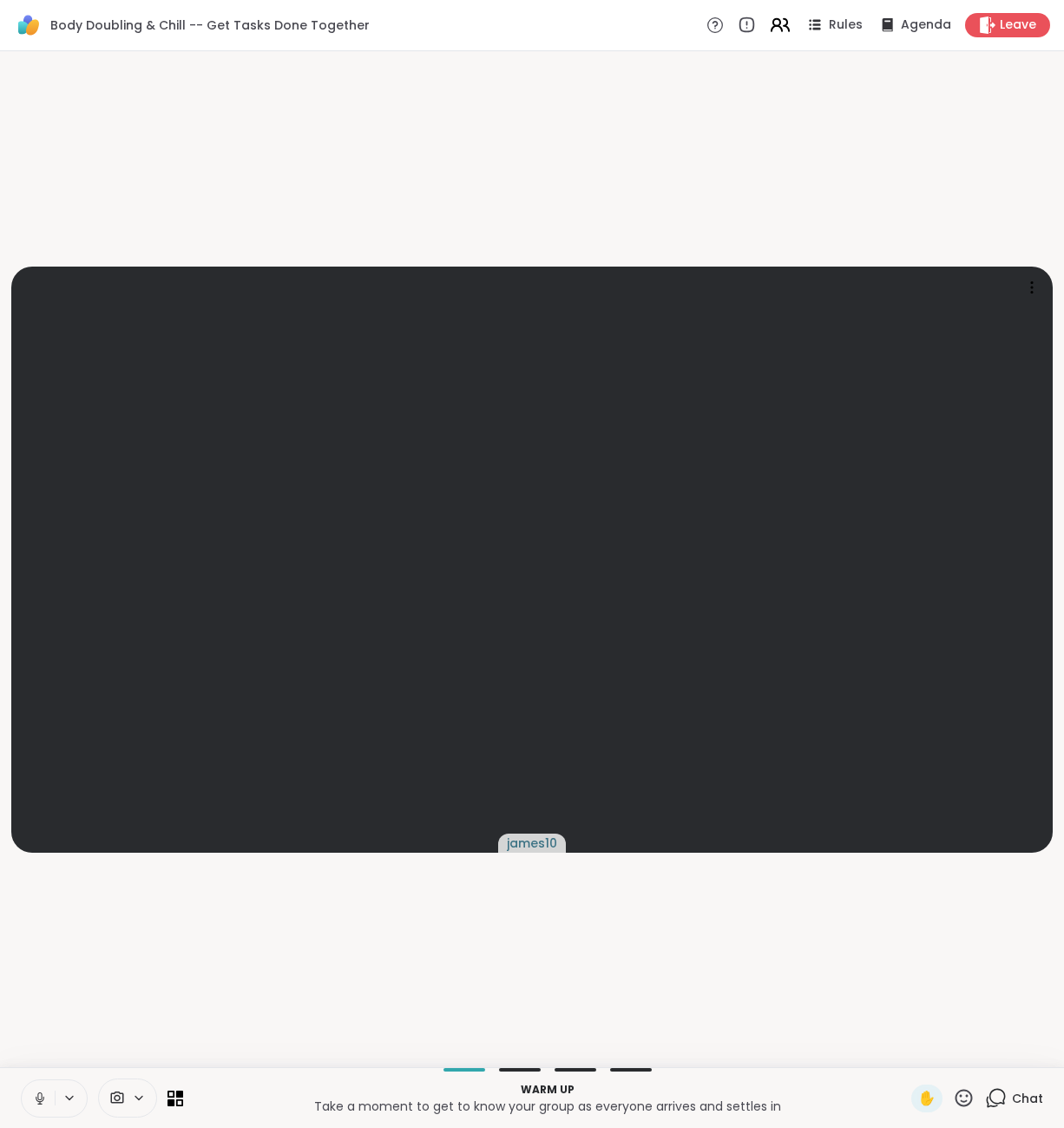
click at [780, 21] on icon at bounding box center [777, 23] width 7 height 7
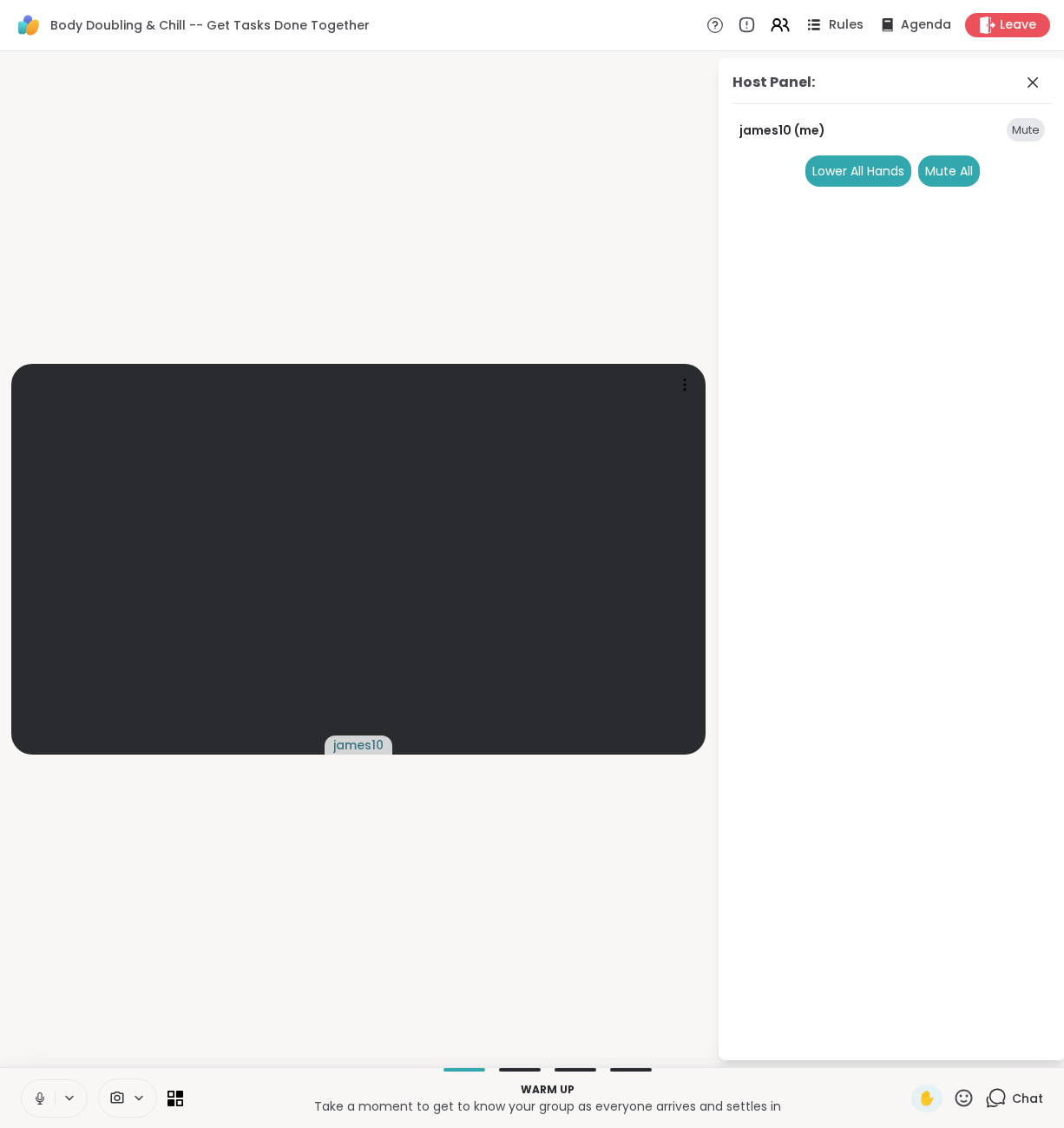
click at [831, 26] on div "Rules" at bounding box center [833, 25] width 61 height 22
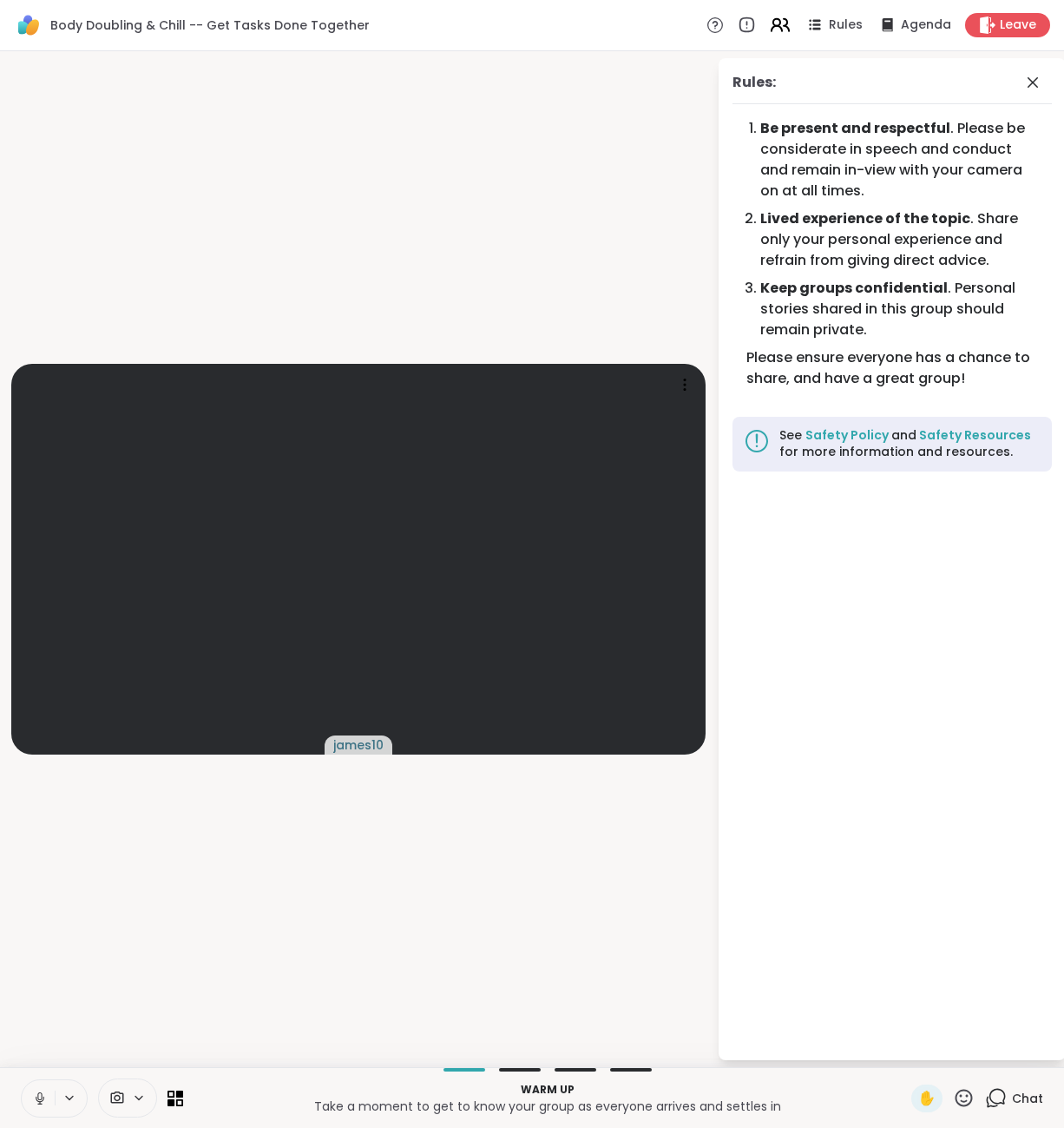
click at [785, 21] on icon at bounding box center [780, 25] width 22 height 22
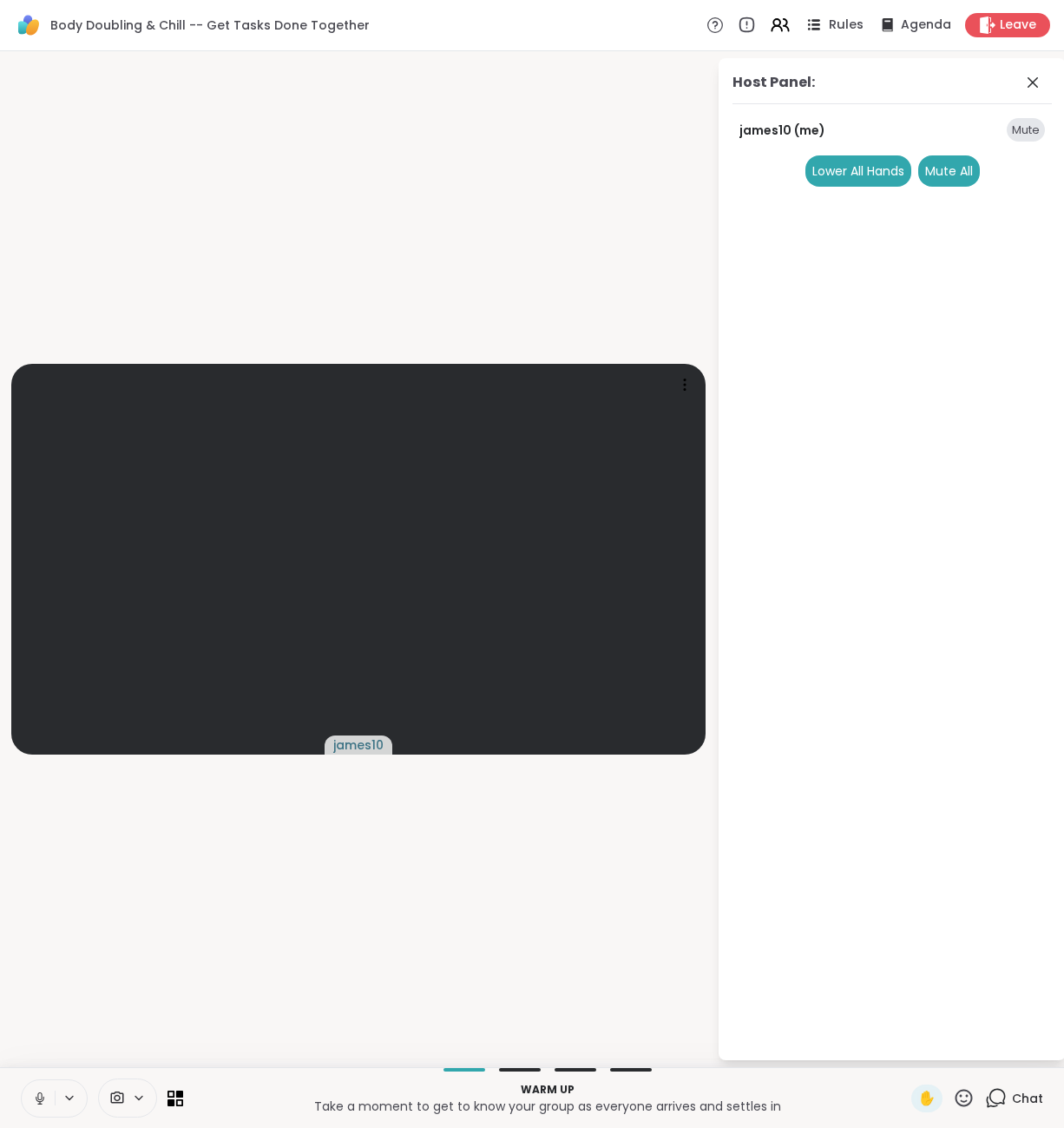
click at [840, 19] on span "Rules" at bounding box center [846, 26] width 36 height 18
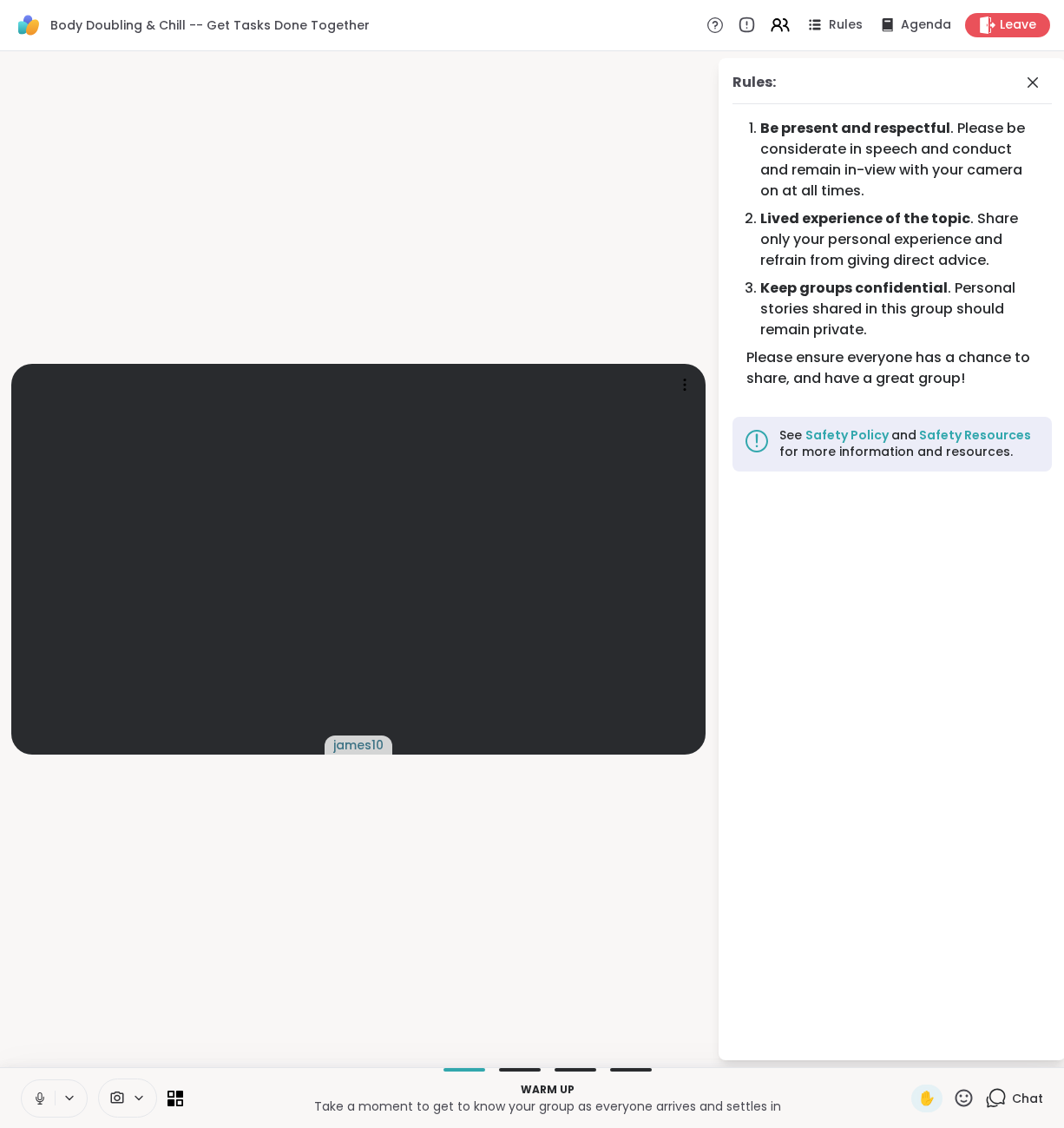
click at [998, 1108] on icon at bounding box center [997, 1098] width 22 height 22
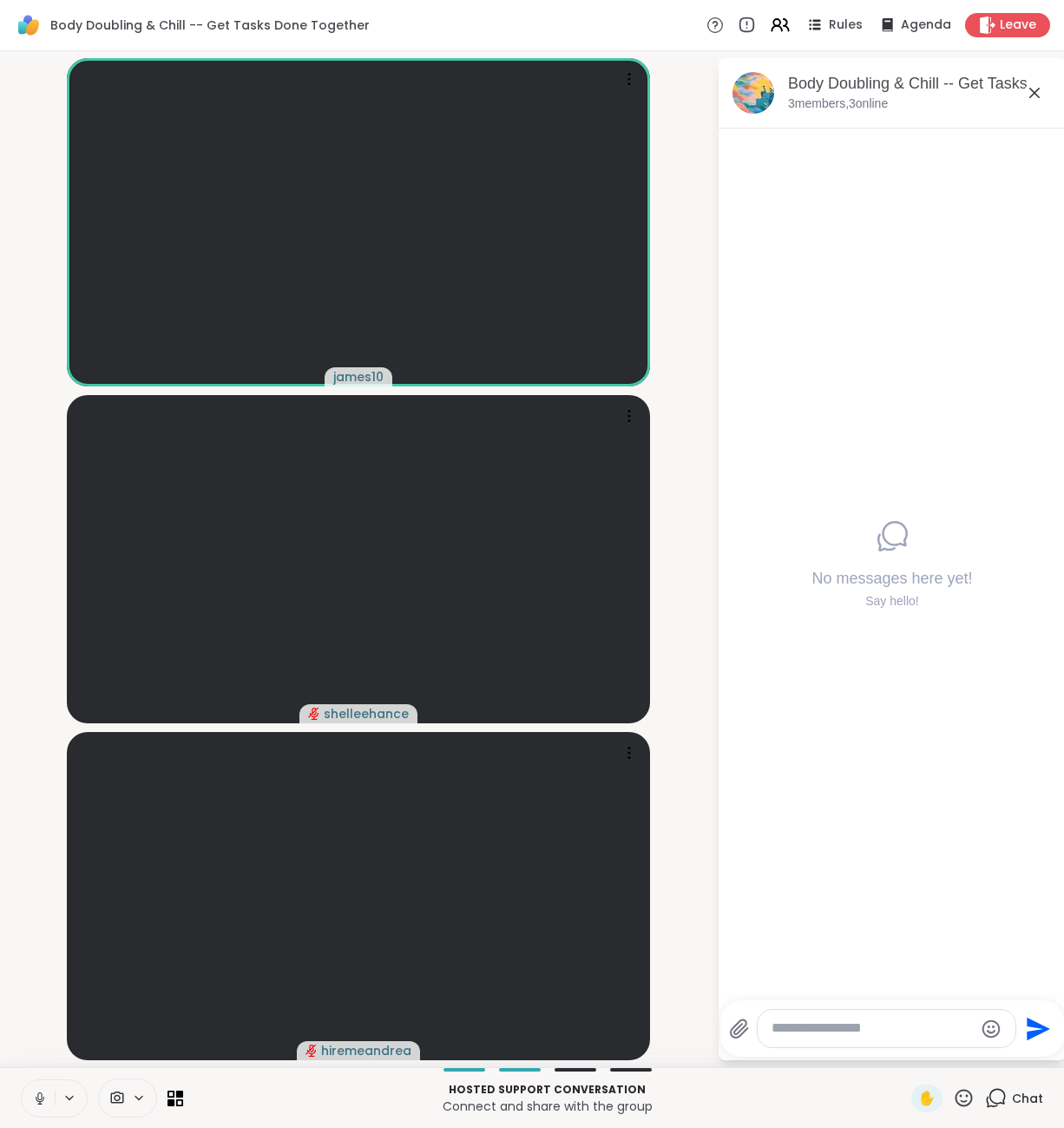
click at [44, 1100] on icon at bounding box center [40, 1099] width 9 height 5
